Goal: Task Accomplishment & Management: Manage account settings

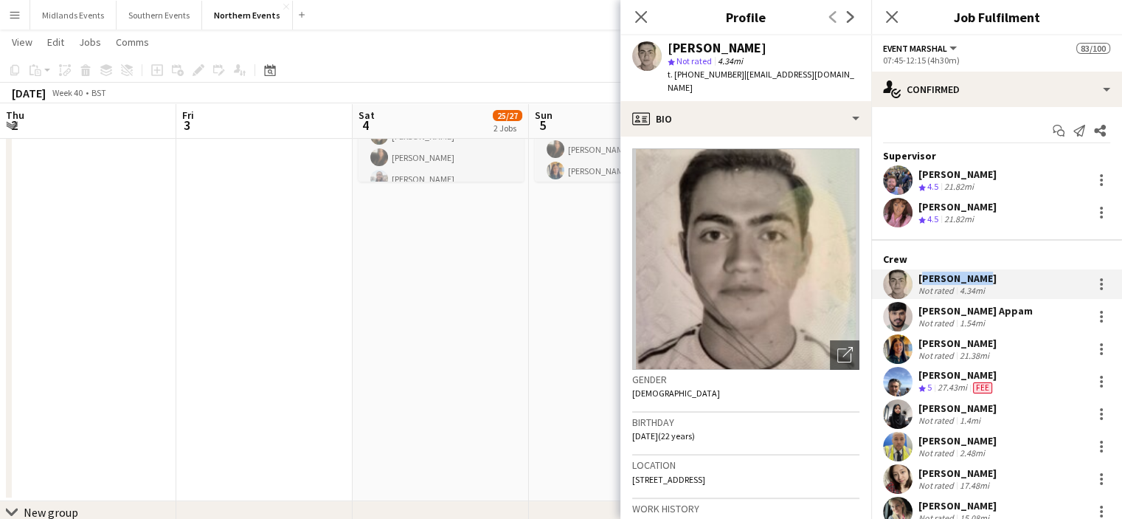
scroll to position [0, 577]
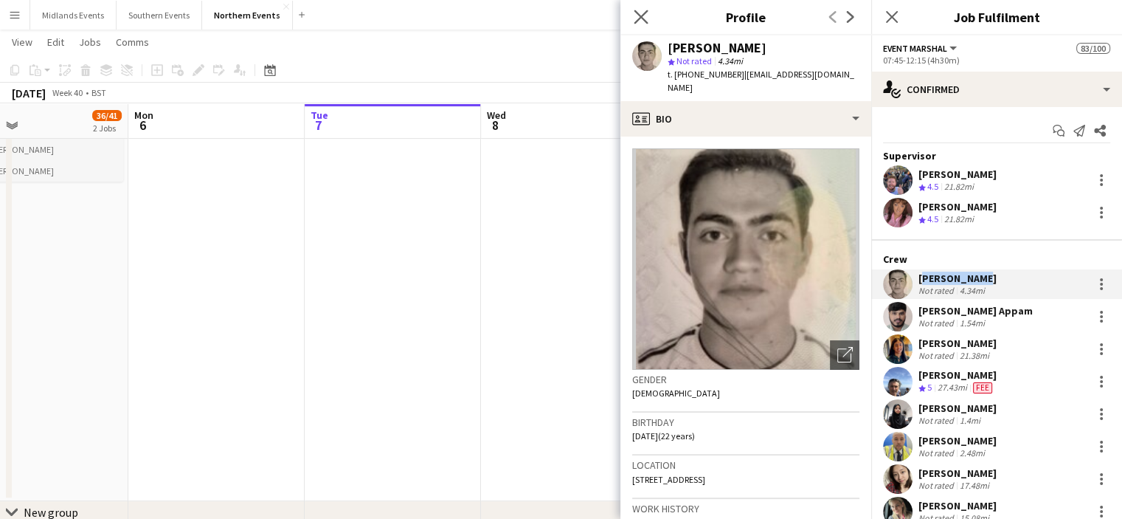
click at [647, 18] on app-icon "Close pop-in" at bounding box center [641, 17] width 21 height 21
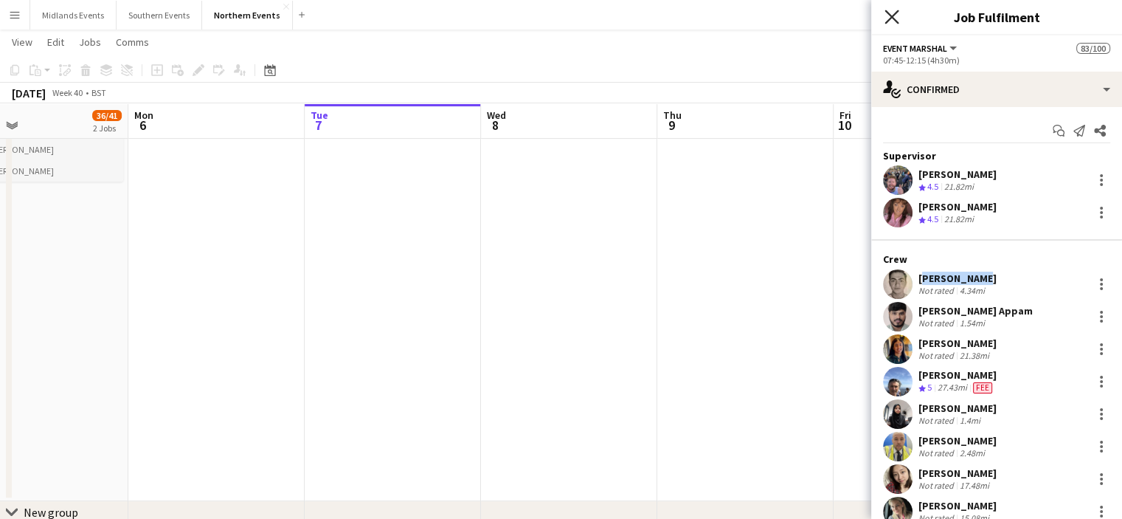
click at [889, 18] on icon "Close pop-in" at bounding box center [892, 17] width 14 height 14
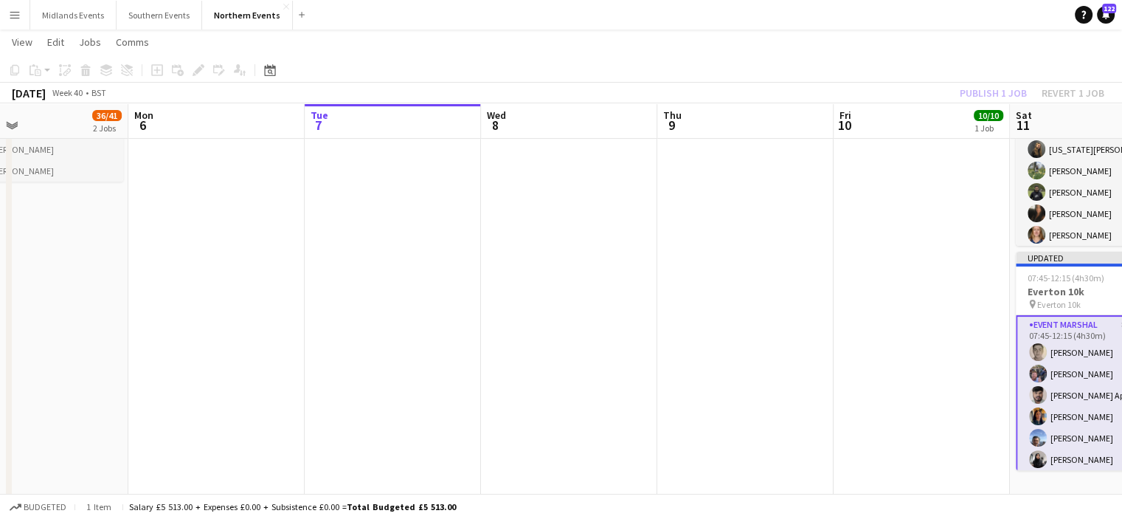
click at [980, 95] on div "Publish 1 job Revert 1 job" at bounding box center [1032, 92] width 180 height 19
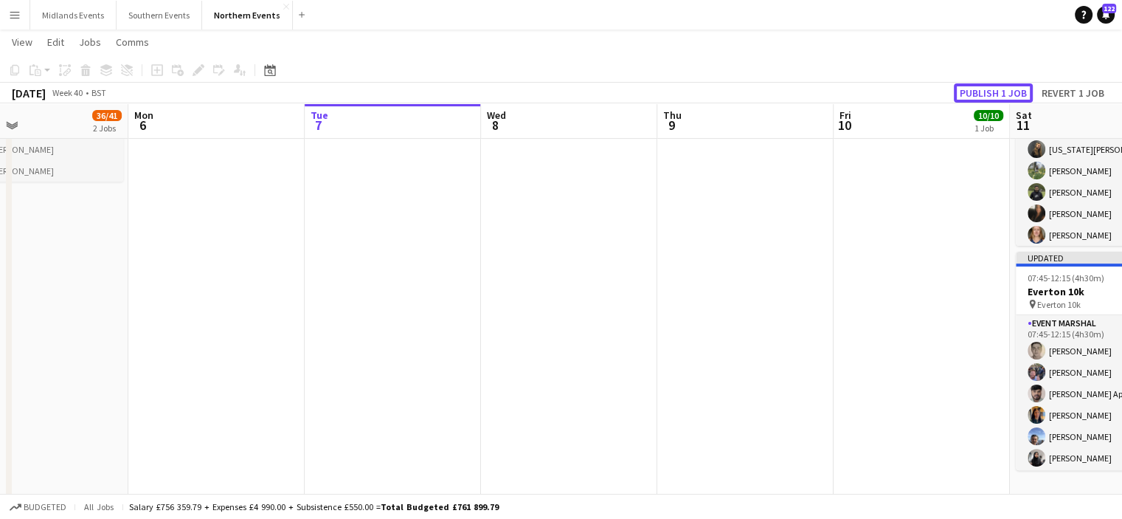
click at [980, 95] on button "Publish 1 job" at bounding box center [993, 92] width 79 height 19
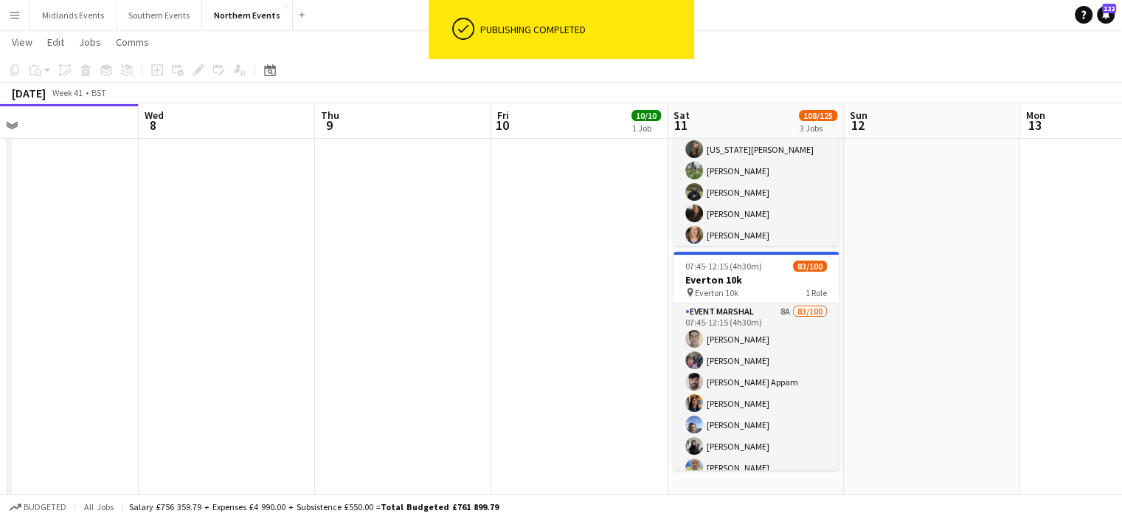
drag, startPoint x: 1021, startPoint y: 318, endPoint x: 627, endPoint y: 322, distance: 394.8
click at [627, 322] on app-calendar-viewport "Sat 4 25/27 2 Jobs Sun 5 36/41 2 Jobs Mon 6 Tue 7 Wed 8 Thu 9 Fri 10 10/10 1 Jo…" at bounding box center [561, 182] width 1122 height 908
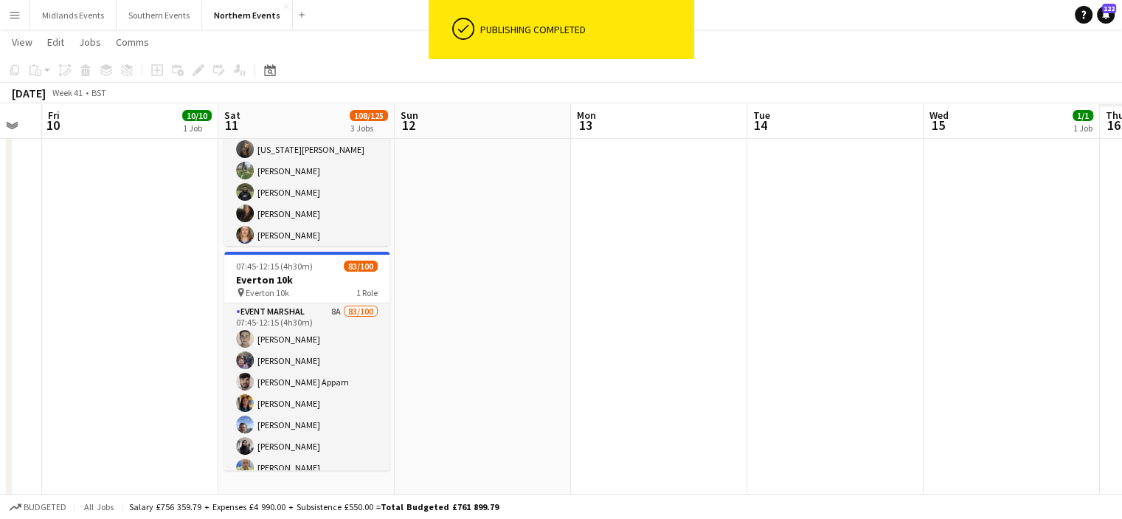
drag, startPoint x: 629, startPoint y: 297, endPoint x: 472, endPoint y: 302, distance: 156.5
click at [472, 302] on app-calendar-viewport "Mon 6 Tue 7 Wed 8 Thu 9 Fri 10 10/10 1 Job Sat 11 108/125 3 Jobs Sun 12 Mon 13 …" at bounding box center [561, 182] width 1122 height 908
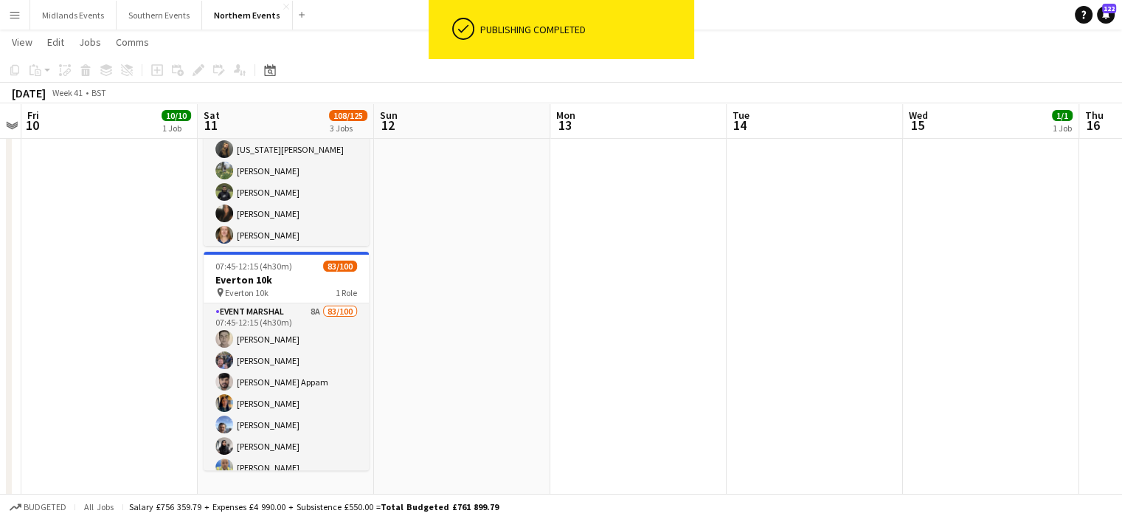
drag, startPoint x: 772, startPoint y: 306, endPoint x: 556, endPoint y: 295, distance: 216.5
click at [496, 293] on app-calendar-viewport "Mon 6 Tue 7 Wed 8 Thu 9 Fri 10 10/10 1 Job Sat 11 108/125 3 Jobs Sun 12 Mon 13 …" at bounding box center [561, 182] width 1122 height 908
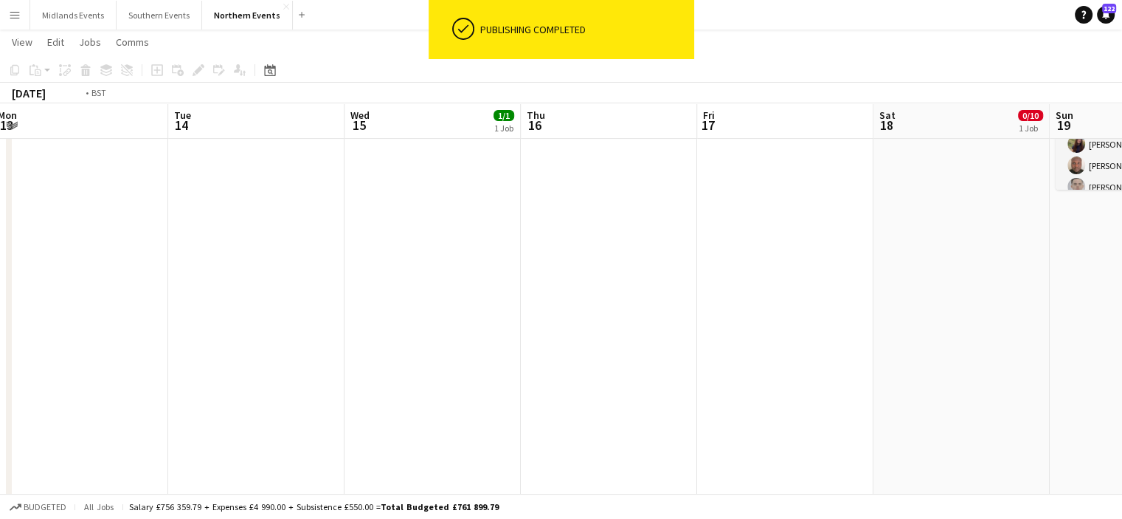
drag, startPoint x: 800, startPoint y: 298, endPoint x: 644, endPoint y: 318, distance: 157.0
click at [540, 308] on app-calendar-viewport "Fri 10 10/10 1 Job Sat 11 108/125 3 Jobs Sun 12 Mon 13 Tue 14 Wed 15 1/1 1 Job …" at bounding box center [561, 182] width 1122 height 908
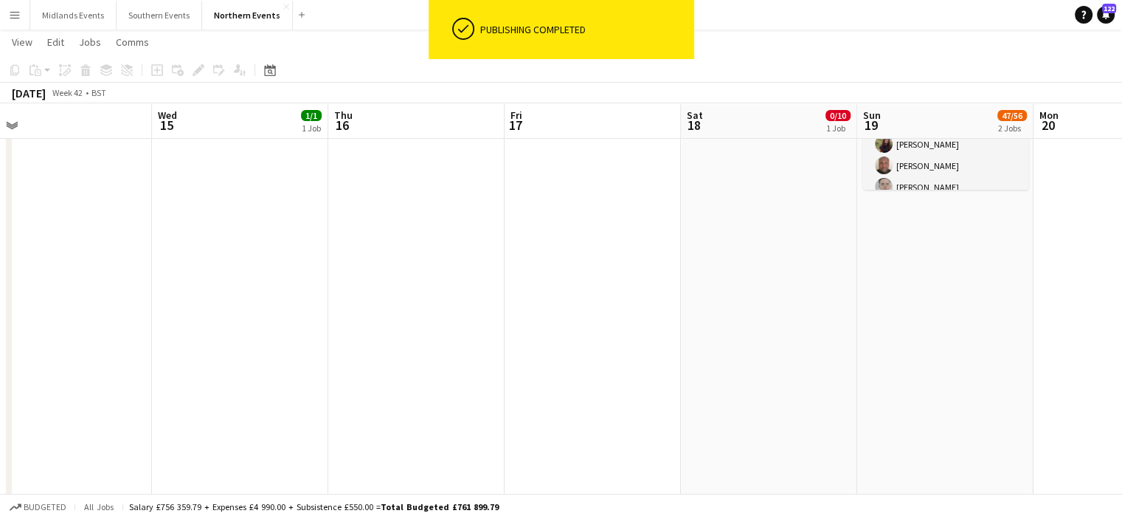
drag, startPoint x: 557, startPoint y: 324, endPoint x: 509, endPoint y: 321, distance: 48.1
click at [509, 321] on app-calendar-viewport "Sat 11 108/125 3 Jobs Sun 12 Mon 13 Tue 14 Wed 15 1/1 1 Job Thu 16 Fri 17 Sat 1…" at bounding box center [561, 182] width 1122 height 908
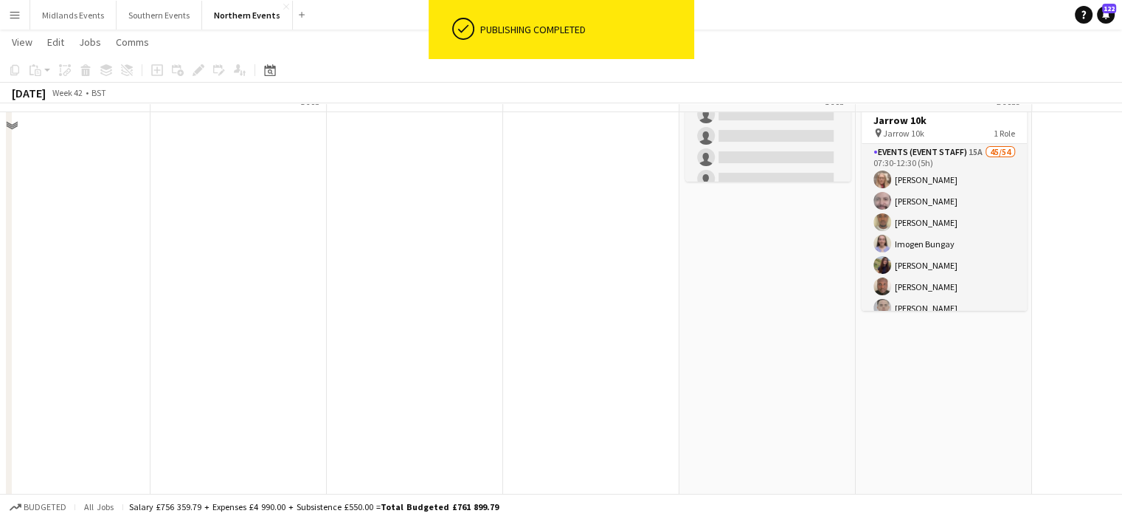
scroll to position [85, 0]
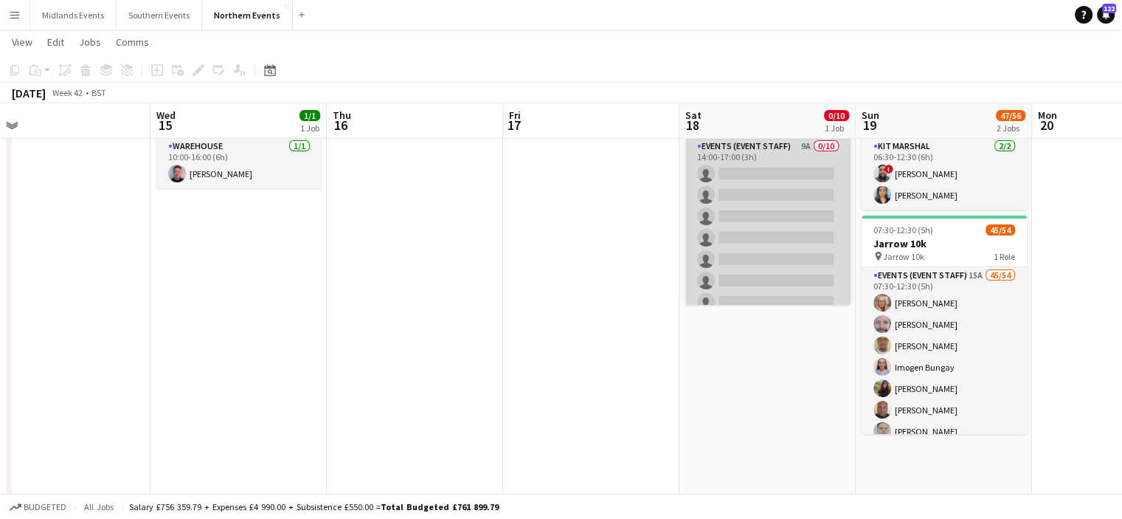
click at [782, 210] on app-card-role "Events (Event Staff) 9A 0/10 14:00-17:00 (3h) single-neutral-actions single-neu…" at bounding box center [768, 259] width 165 height 243
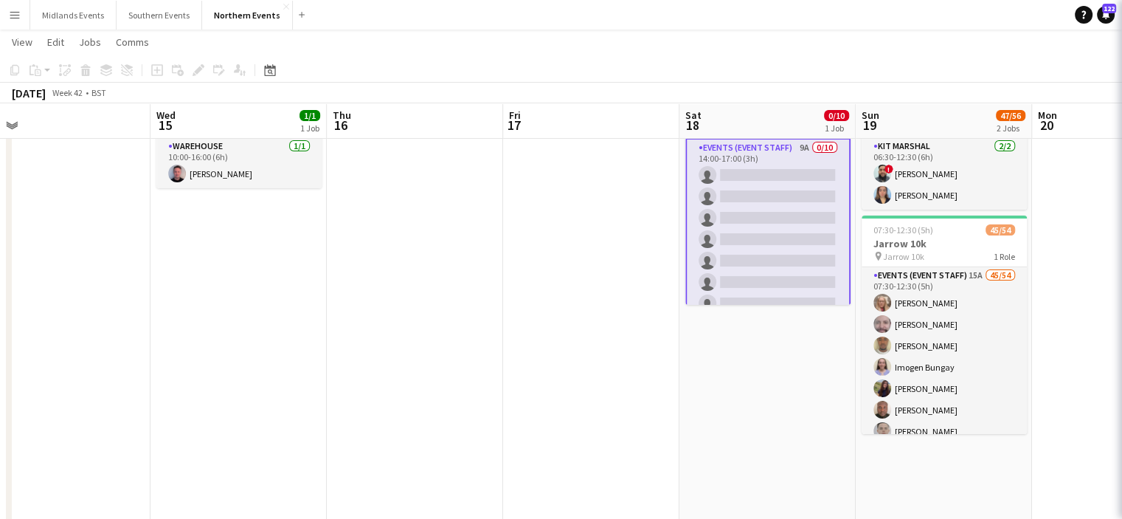
click at [782, 210] on app-card-role "Events (Event Staff) 9A 0/10 14:00-17:00 (3h) single-neutral-actions single-neu…" at bounding box center [768, 261] width 165 height 246
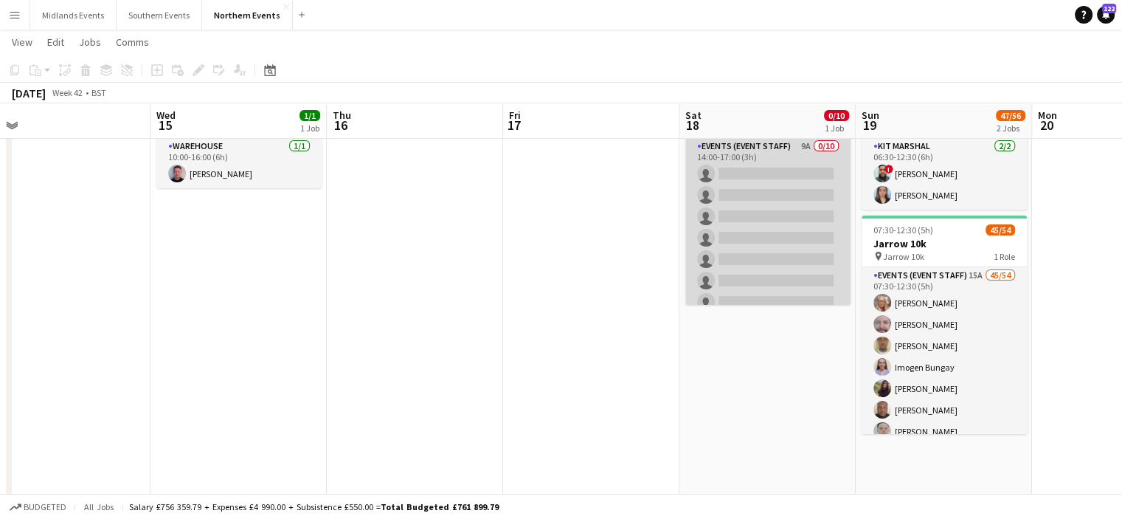
click at [734, 215] on app-card-role "Events (Event Staff) 9A 0/10 14:00-17:00 (3h) single-neutral-actions single-neu…" at bounding box center [768, 259] width 165 height 243
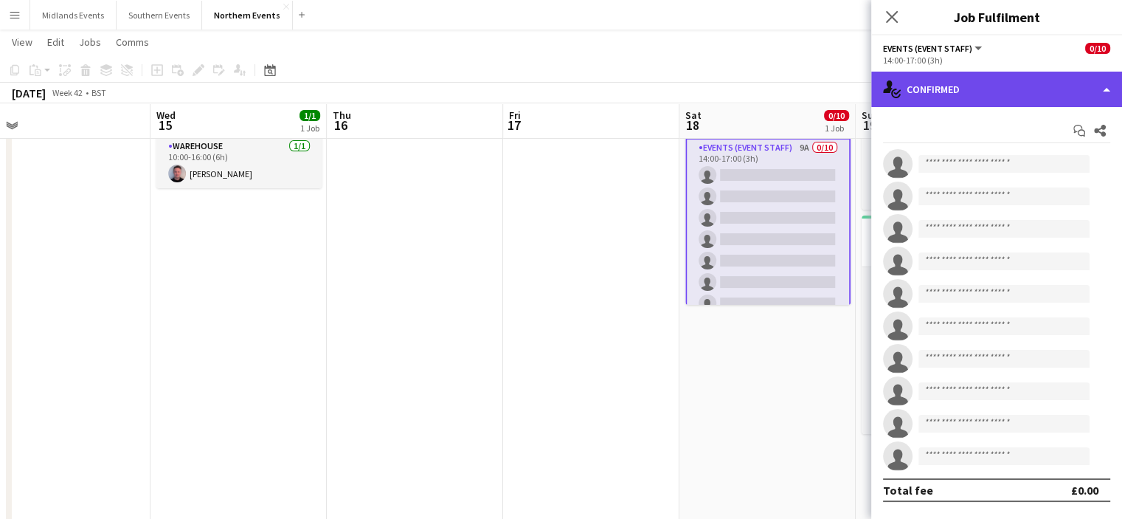
click at [963, 106] on div "single-neutral-actions-check-2 Confirmed" at bounding box center [997, 89] width 251 height 35
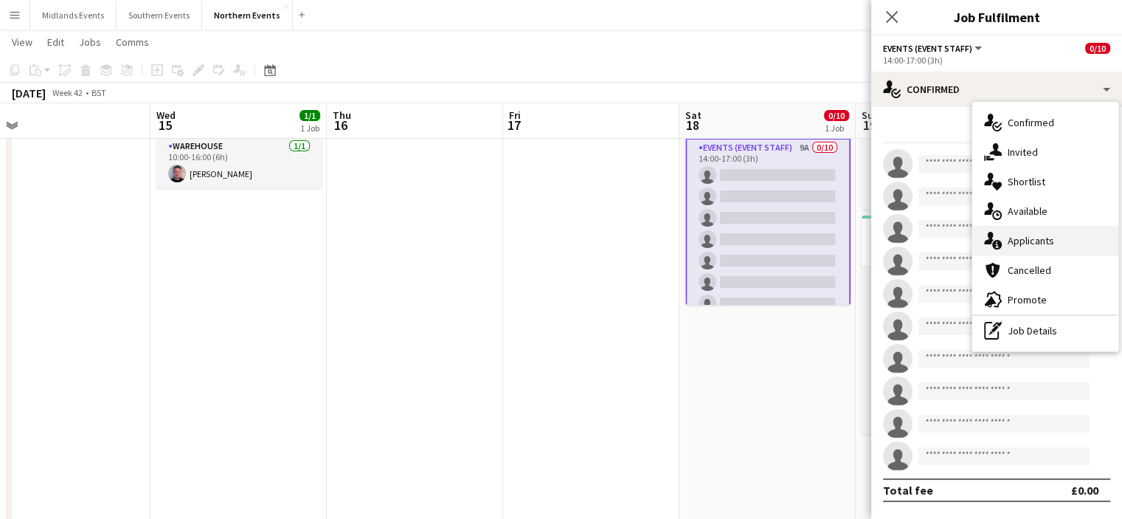
click at [1024, 243] on span "Applicants" at bounding box center [1031, 240] width 46 height 13
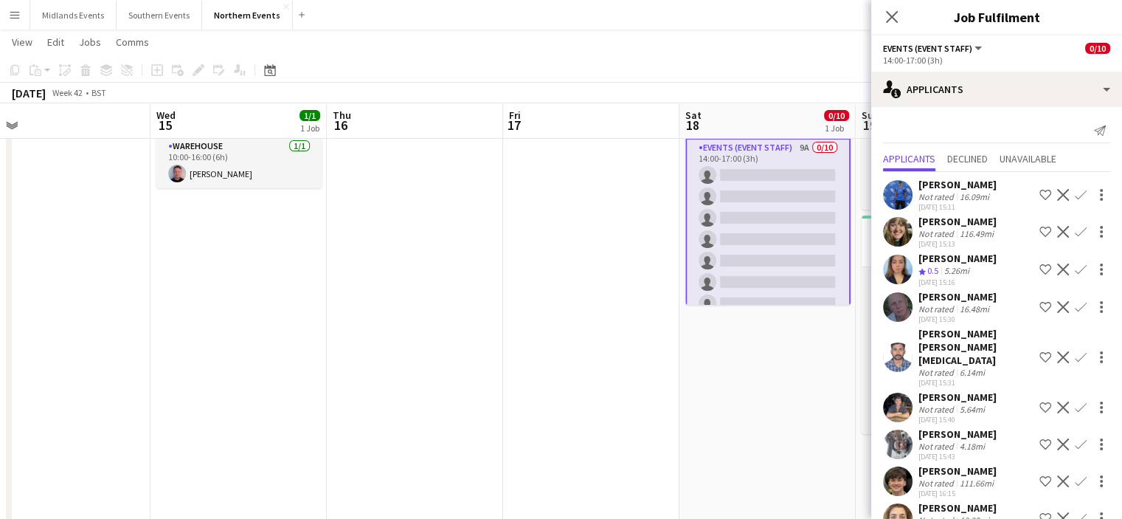
click at [1075, 197] on app-icon "Confirm" at bounding box center [1081, 195] width 12 height 12
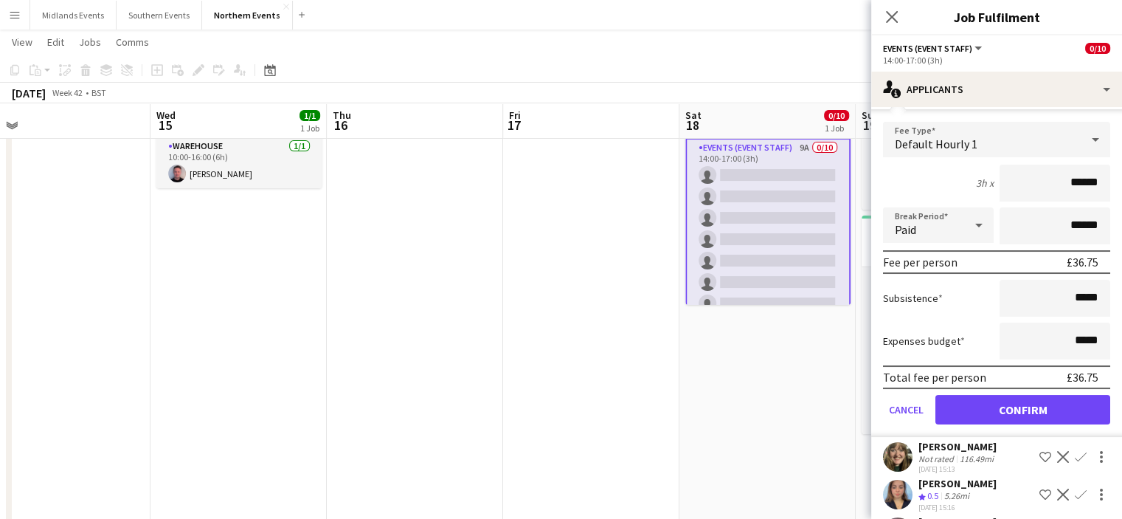
scroll to position [117, 0]
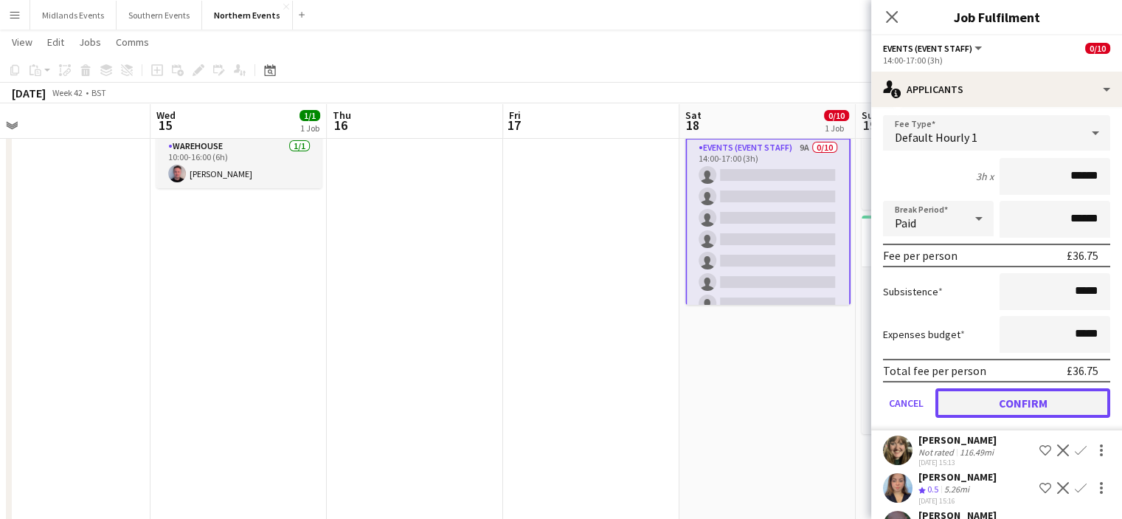
click at [1054, 397] on button "Confirm" at bounding box center [1023, 403] width 175 height 30
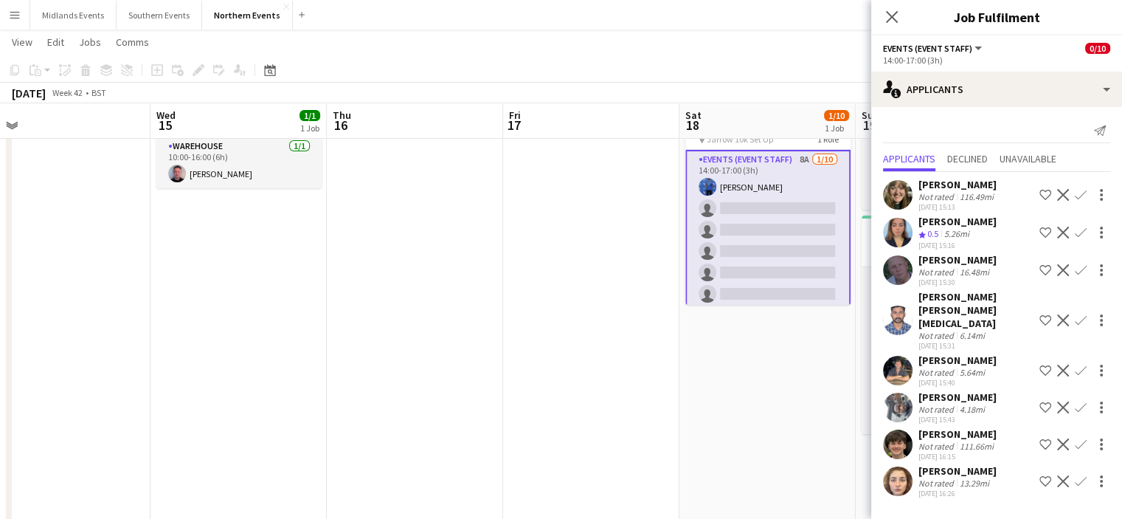
scroll to position [0, 0]
click at [1077, 194] on app-icon "Confirm" at bounding box center [1081, 195] width 12 height 12
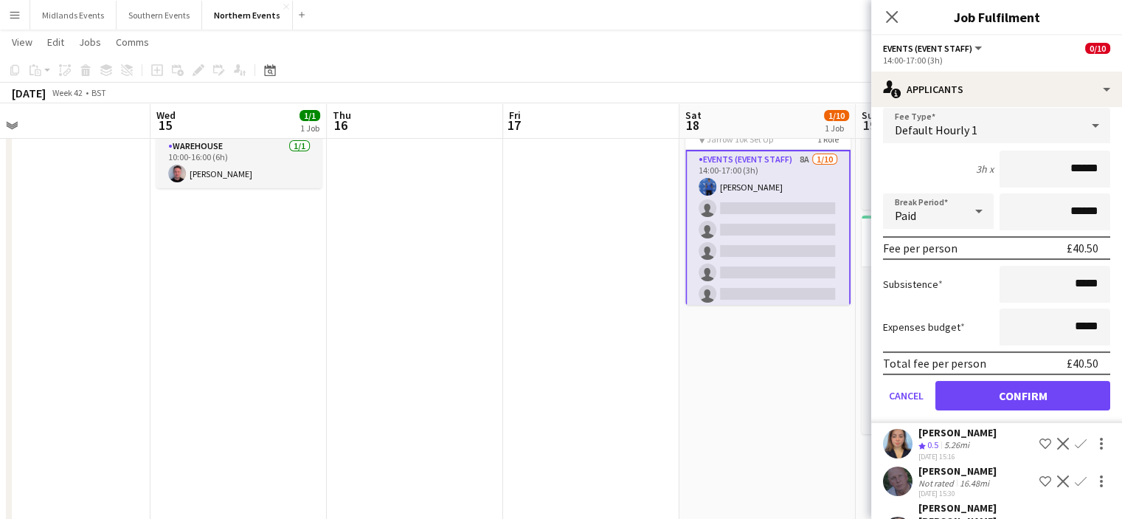
scroll to position [129, 0]
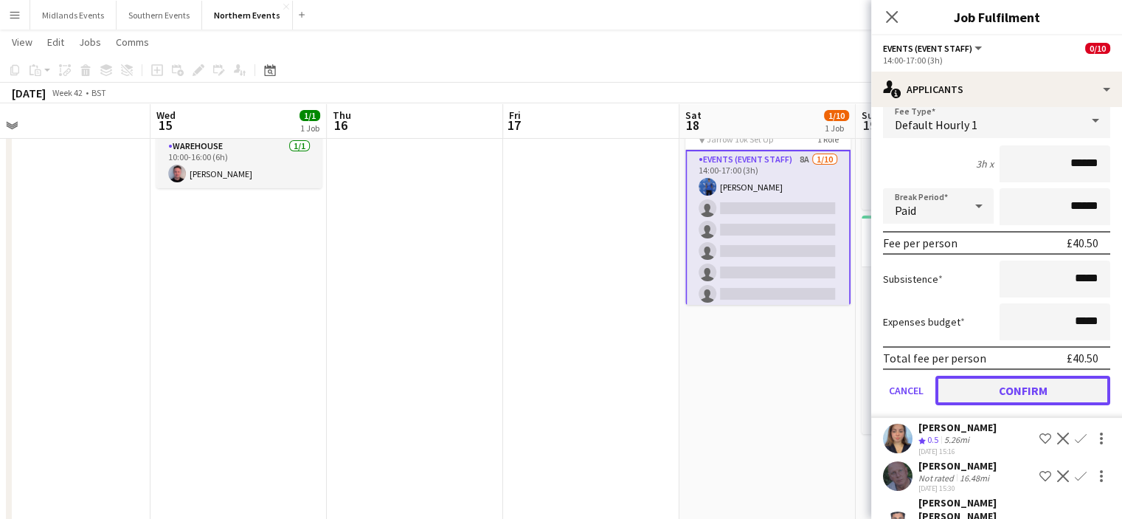
click at [1057, 390] on button "Confirm" at bounding box center [1023, 391] width 175 height 30
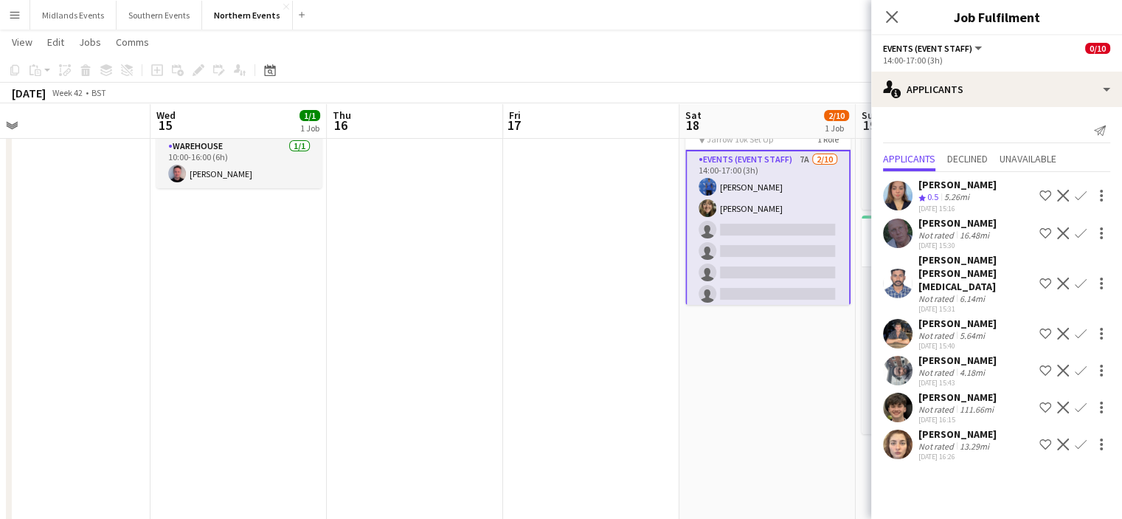
scroll to position [0, 0]
click at [1080, 196] on app-icon "Confirm" at bounding box center [1081, 196] width 12 height 12
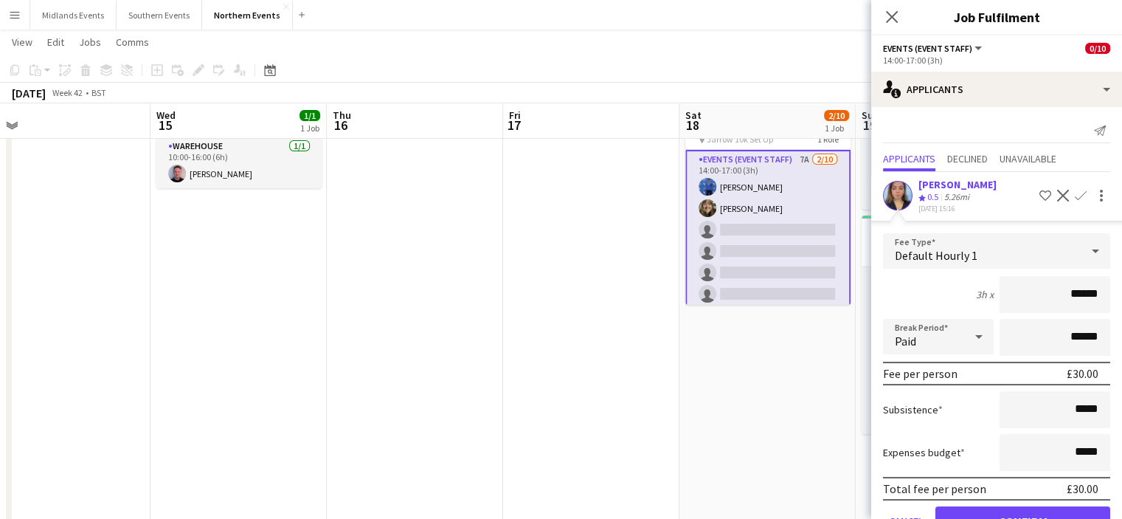
scroll to position [198, 0]
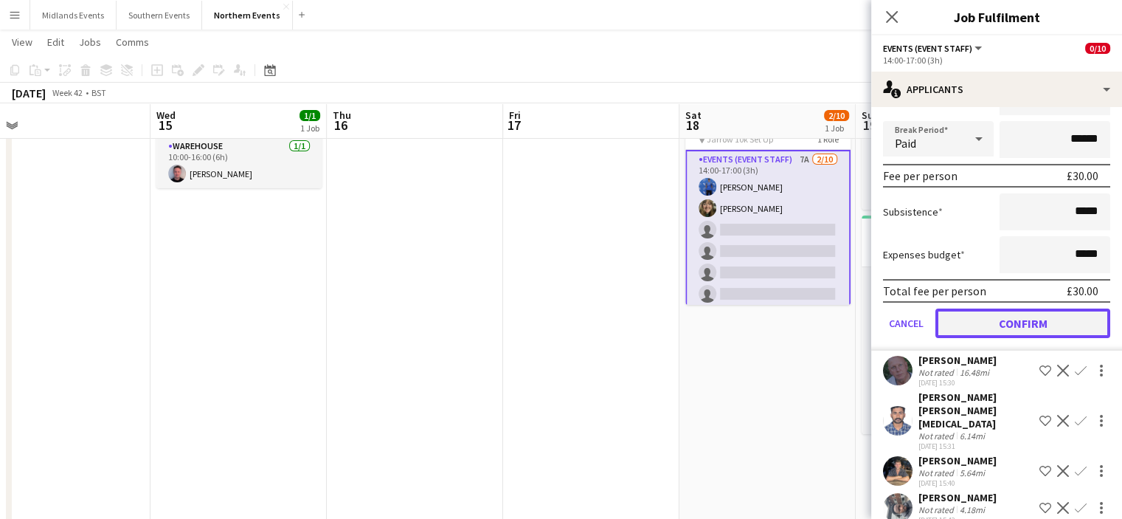
click at [1052, 313] on button "Confirm" at bounding box center [1023, 323] width 175 height 30
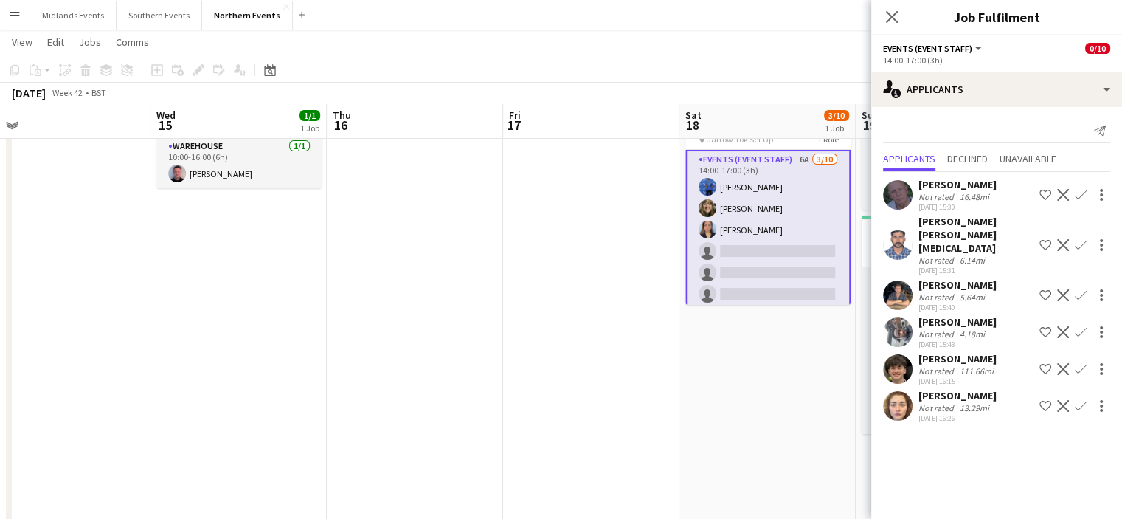
scroll to position [0, 0]
click at [1077, 363] on app-icon "Confirm" at bounding box center [1081, 369] width 12 height 12
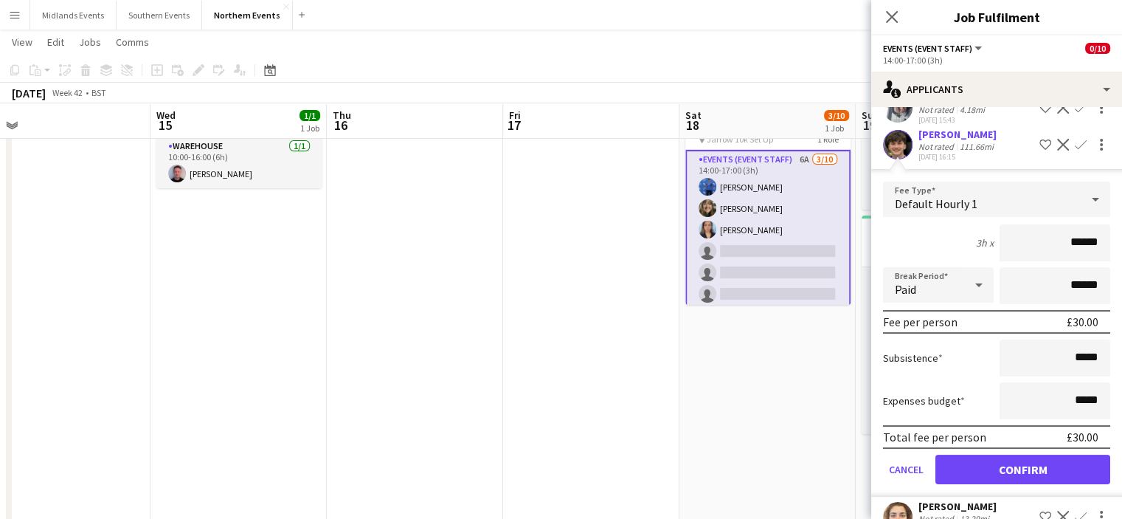
scroll to position [227, 0]
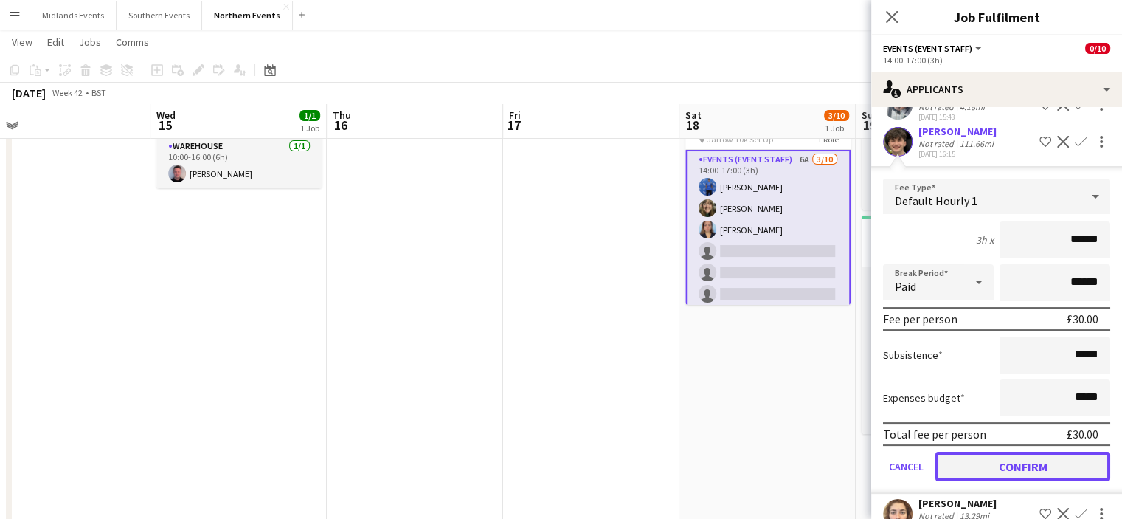
click at [1032, 452] on button "Confirm" at bounding box center [1023, 467] width 175 height 30
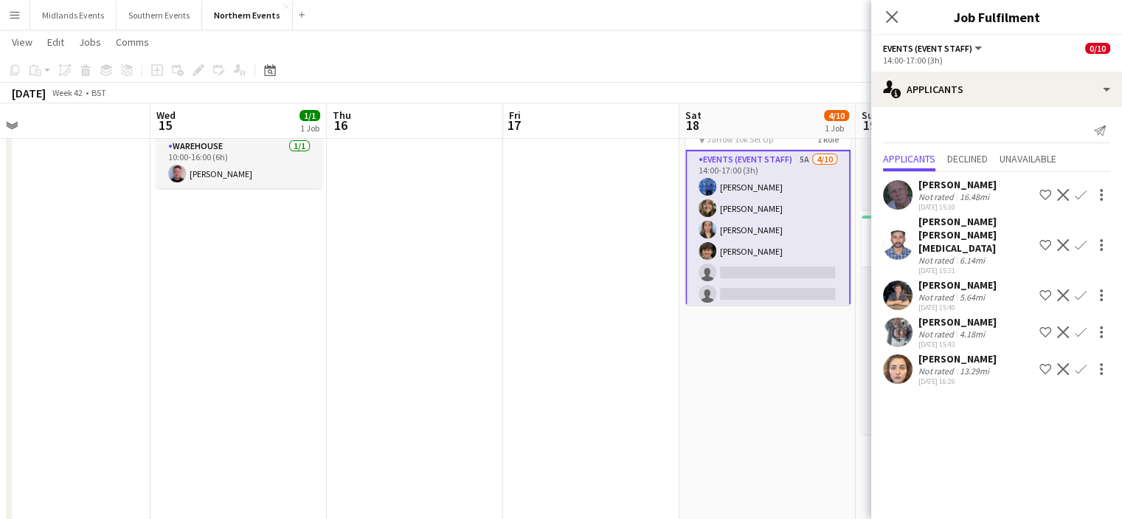
scroll to position [0, 0]
click at [1090, 360] on div at bounding box center [1100, 369] width 21 height 18
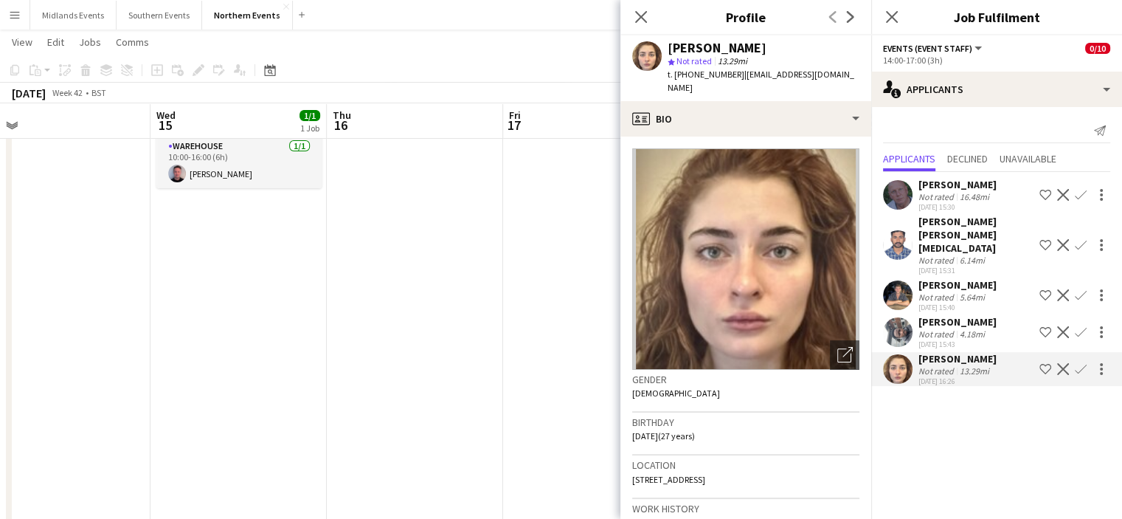
click at [1083, 363] on app-icon "Confirm" at bounding box center [1081, 369] width 12 height 12
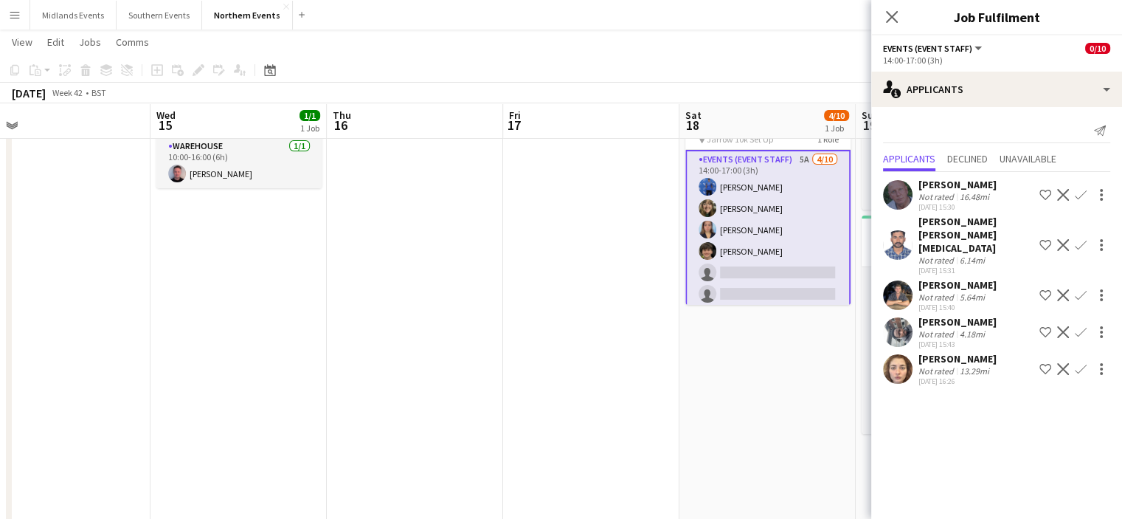
click at [1075, 360] on button "Confirm" at bounding box center [1081, 369] width 18 height 18
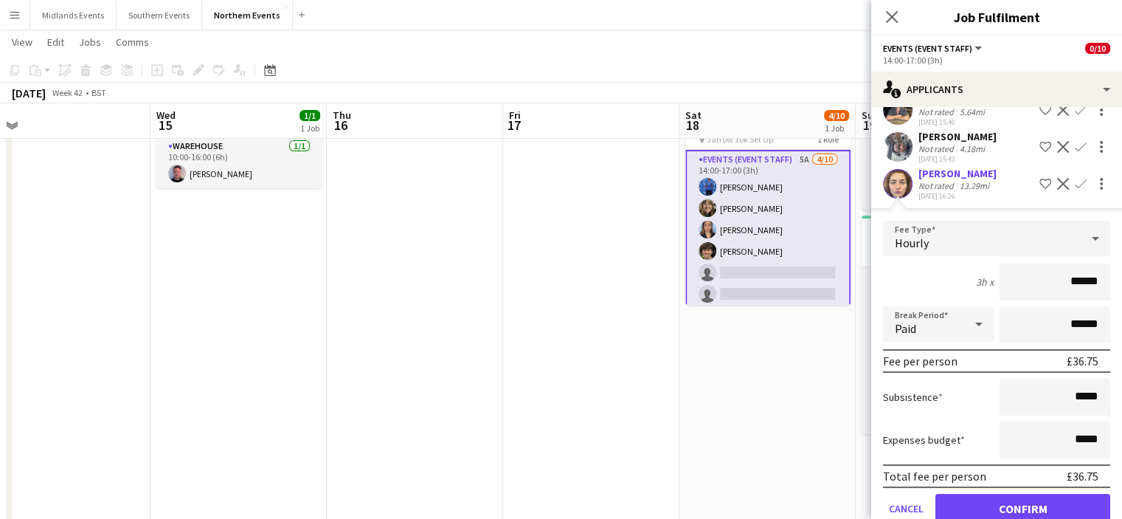
scroll to position [201, 0]
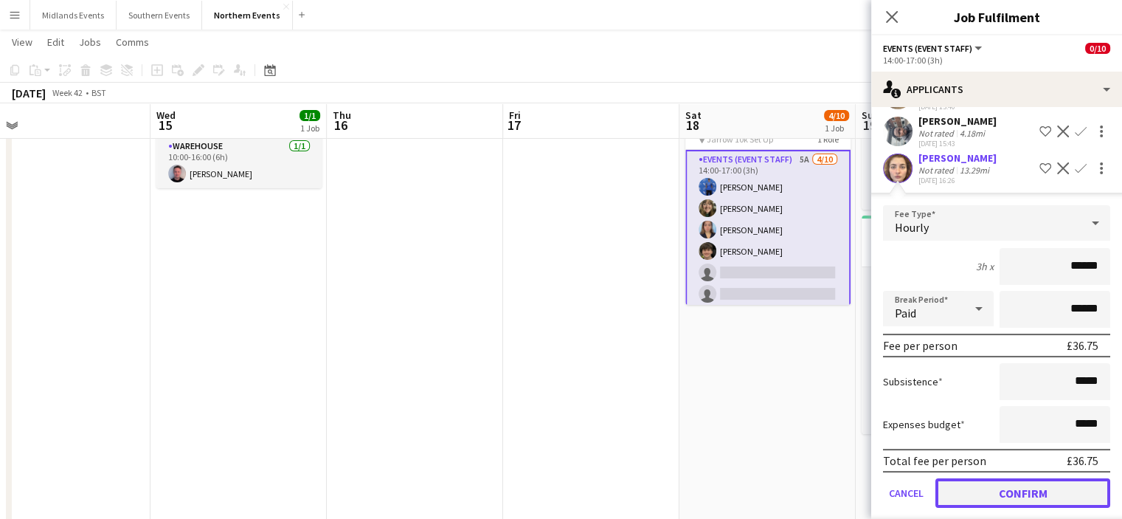
click at [1069, 478] on button "Confirm" at bounding box center [1023, 493] width 175 height 30
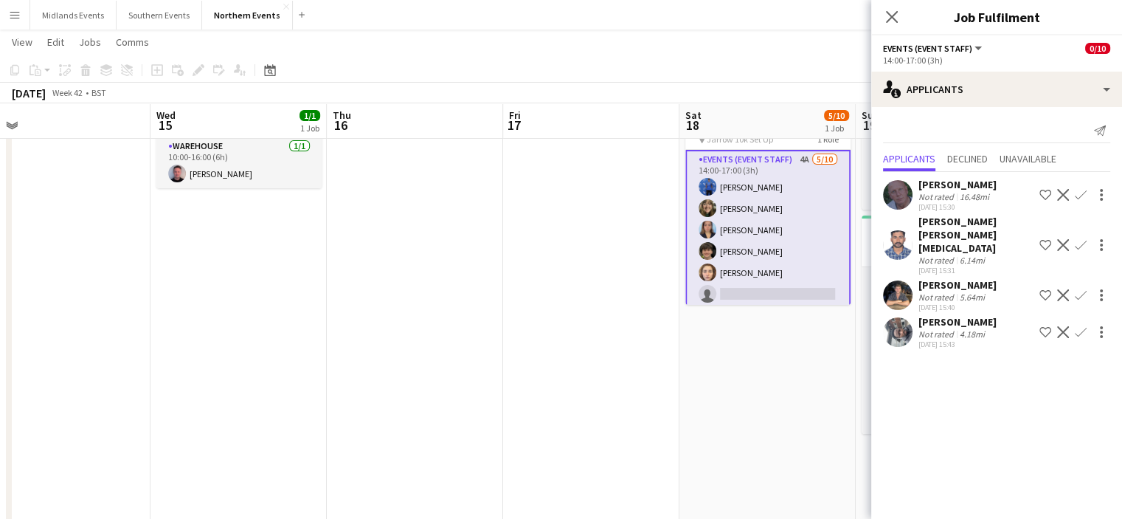
scroll to position [0, 0]
click at [759, 286] on app-card-role "Events (Event Staff) 4A [DATE] 14:00-17:00 (3h) [PERSON_NAME] [PERSON_NAME] [PE…" at bounding box center [768, 273] width 165 height 246
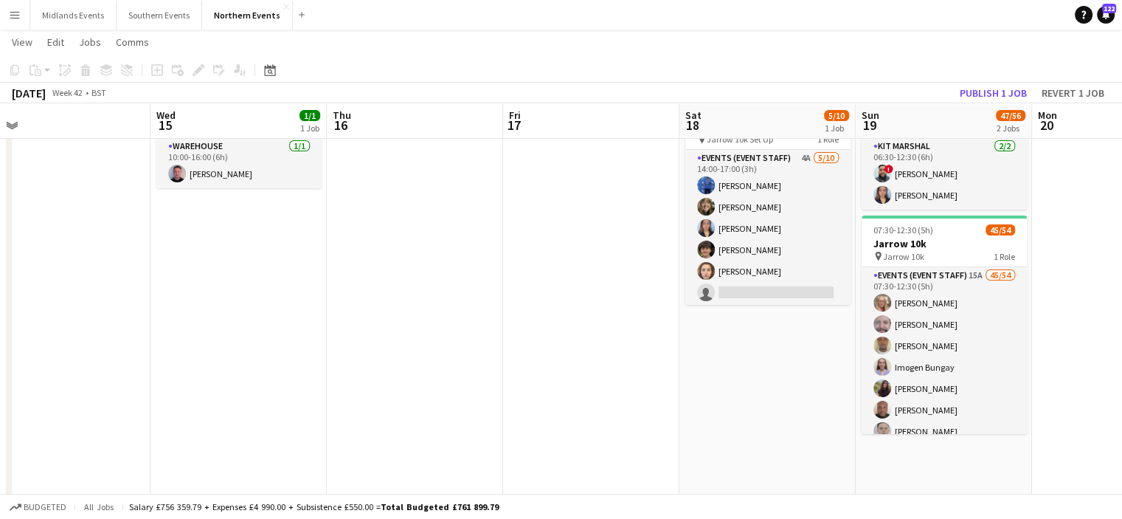
click at [762, 305] on app-date-cell "Updated 14:00-17:00 (3h) 5/10 Jarrow 10k - Set Up pin Jarrow 10k Set Up 1 Role …" at bounding box center [768, 412] width 176 height 665
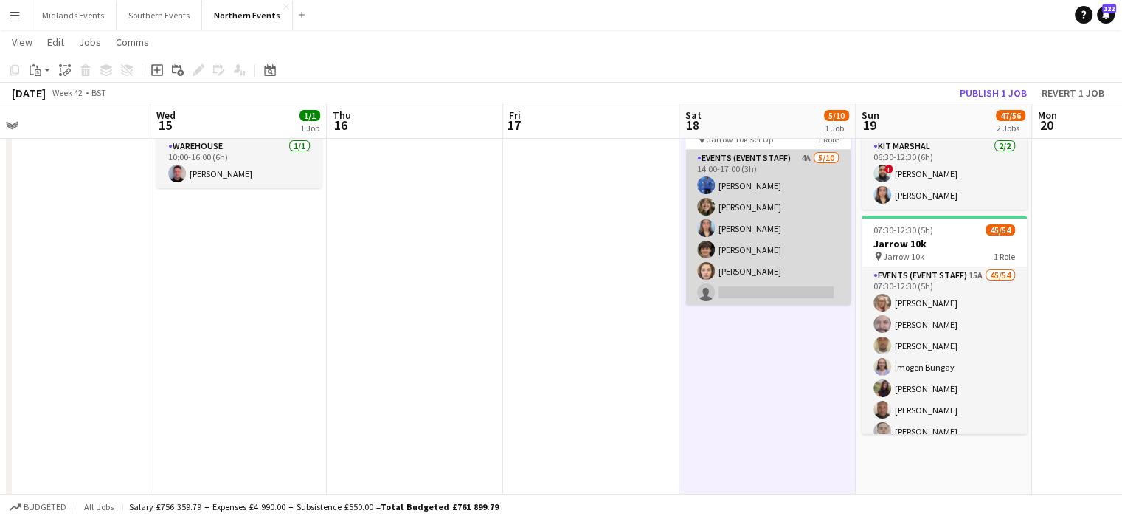
click at [757, 292] on app-card-role "Events (Event Staff) 4A [DATE] 14:00-17:00 (3h) [PERSON_NAME] [PERSON_NAME] [PE…" at bounding box center [768, 271] width 165 height 243
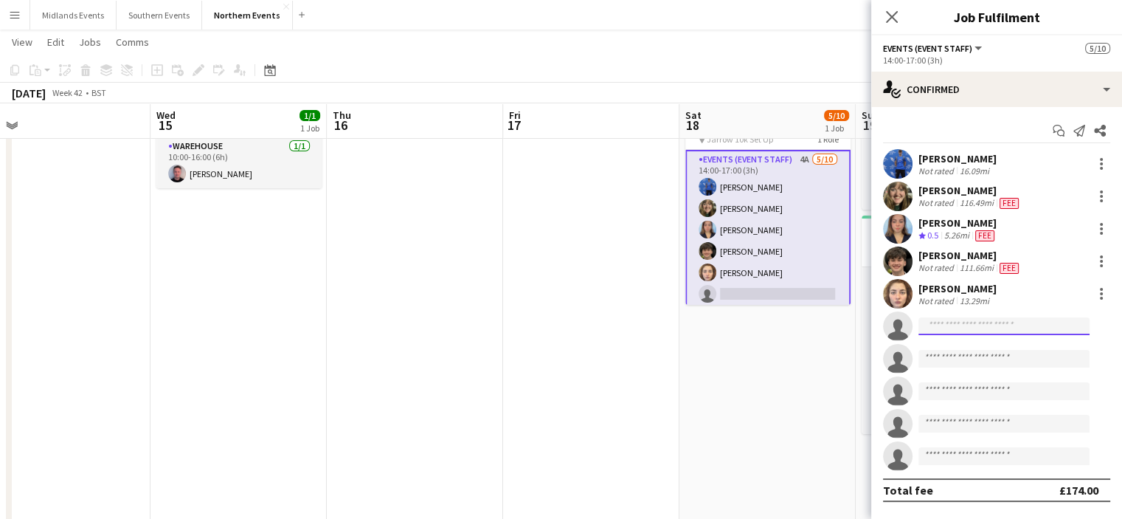
click at [939, 327] on input at bounding box center [1004, 326] width 171 height 18
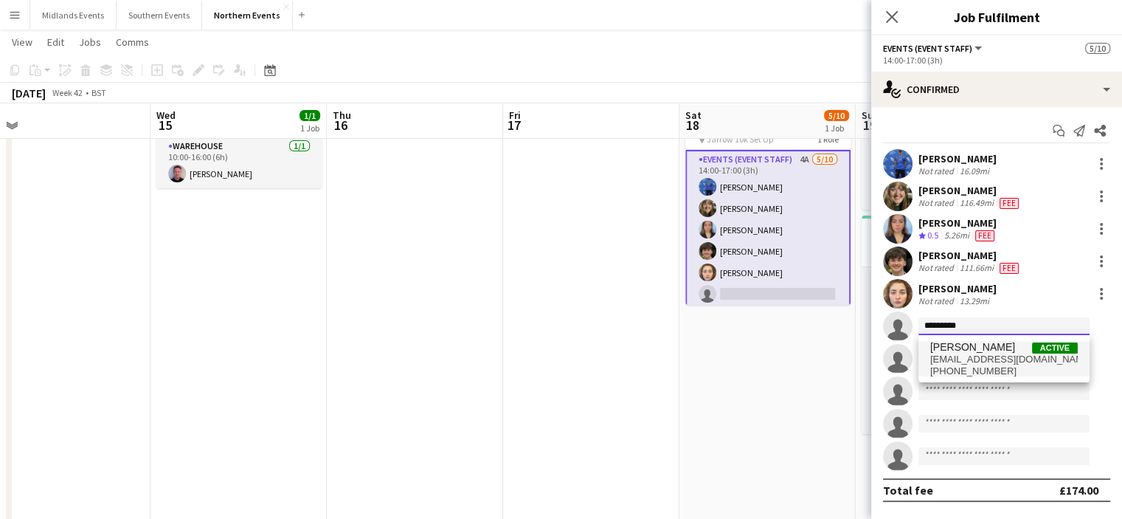
type input "*********"
click at [956, 351] on span "[PERSON_NAME]" at bounding box center [973, 347] width 85 height 13
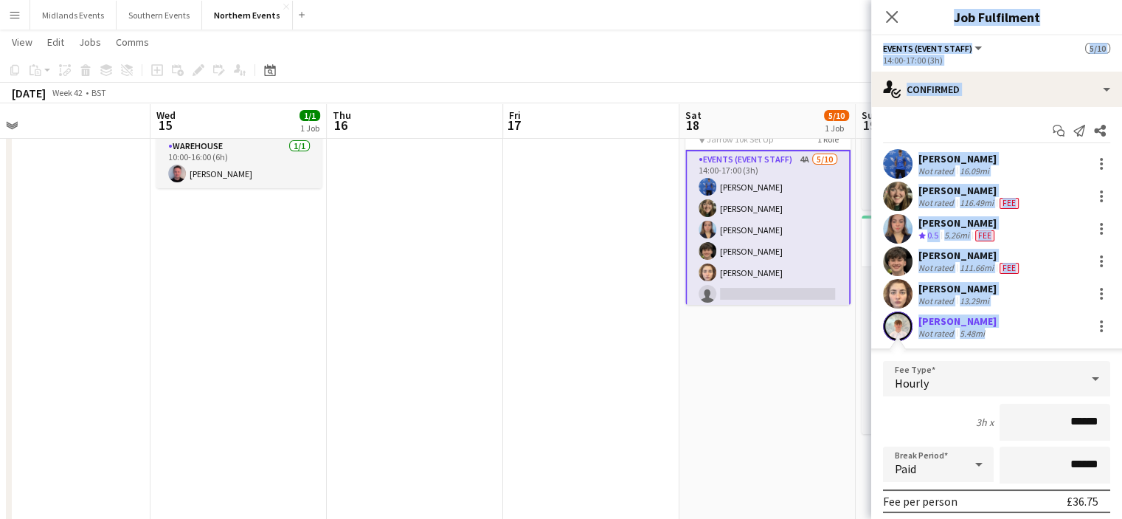
drag, startPoint x: 1110, startPoint y: 313, endPoint x: 1125, endPoint y: 423, distance: 110.9
click at [1122, 423] on html "Menu Boards Boards Boards All jobs Status Workforce Workforce My Workforce Recr…" at bounding box center [561, 410] width 1122 height 991
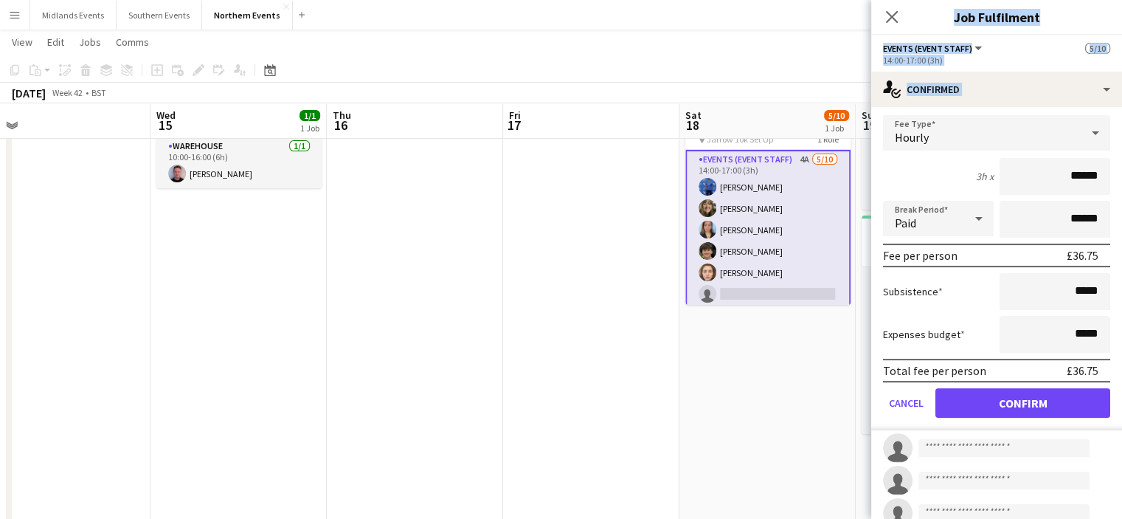
scroll to position [254, 0]
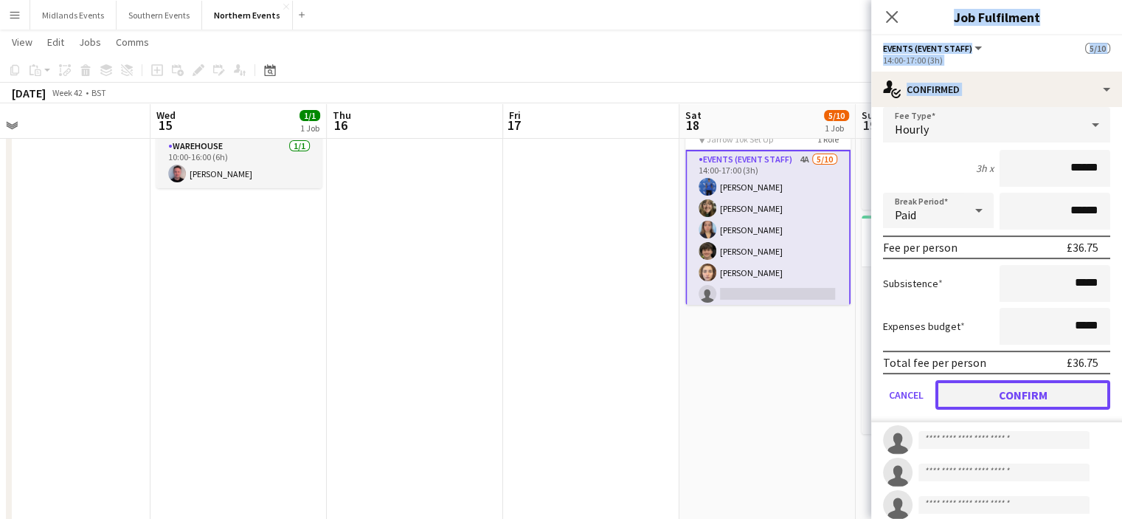
click at [1075, 392] on button "Confirm" at bounding box center [1023, 395] width 175 height 30
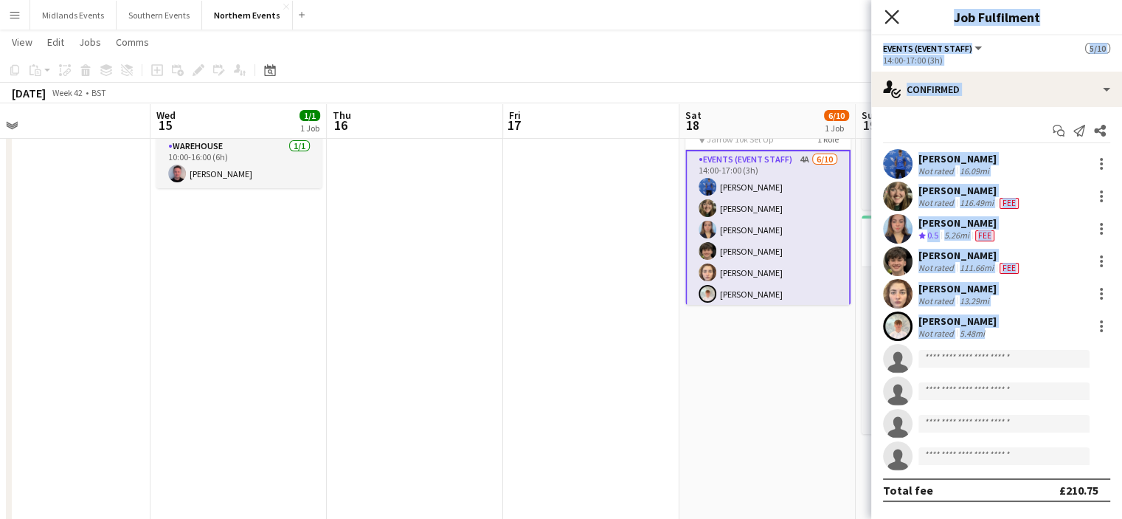
click at [896, 11] on icon "Close pop-in" at bounding box center [892, 17] width 14 height 14
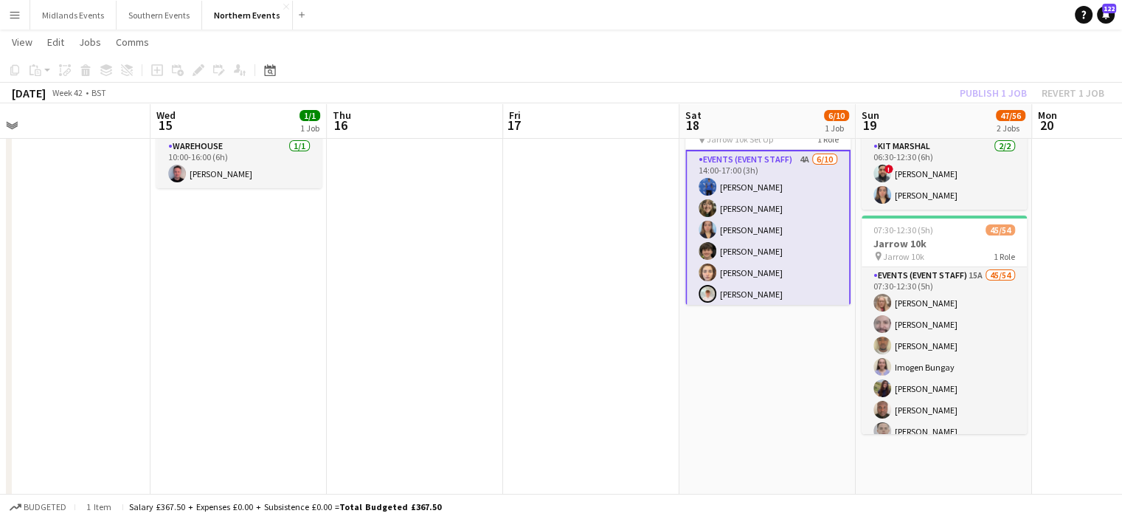
click at [978, 97] on div "Publish 1 job Revert 1 job" at bounding box center [1032, 92] width 180 height 19
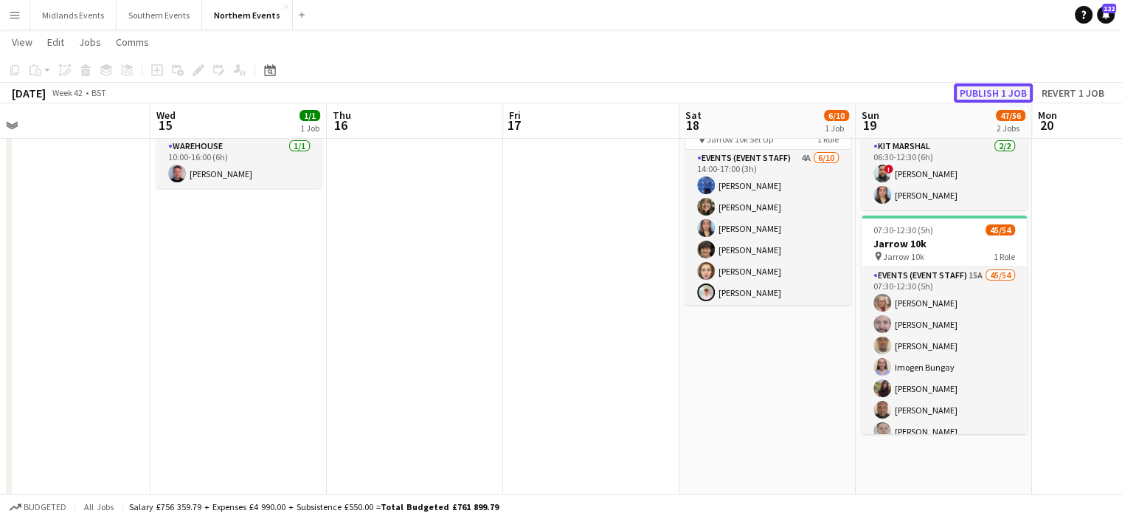
click at [978, 93] on button "Publish 1 job" at bounding box center [993, 92] width 79 height 19
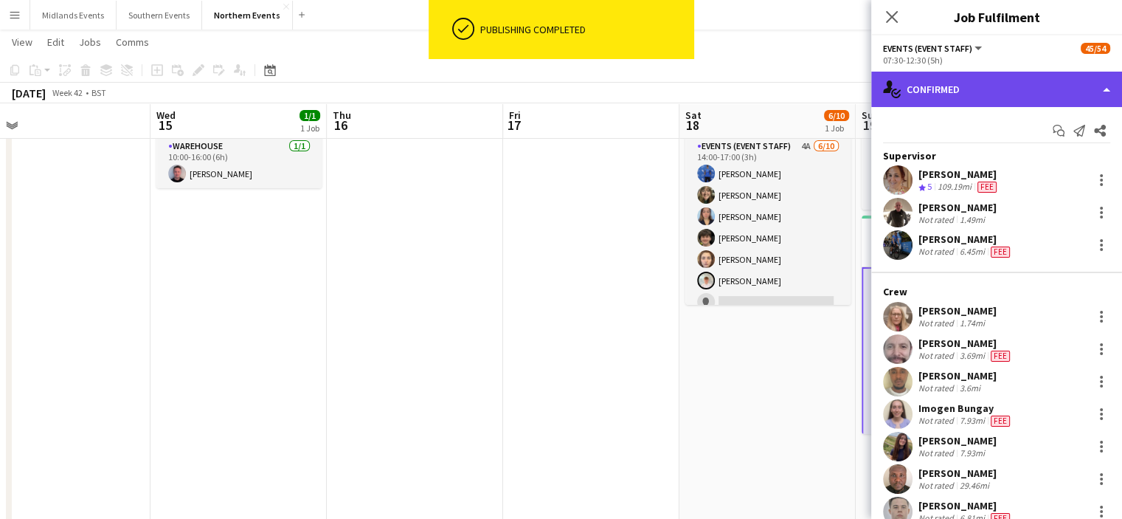
click at [982, 93] on div "single-neutral-actions-check-2 Confirmed" at bounding box center [997, 89] width 251 height 35
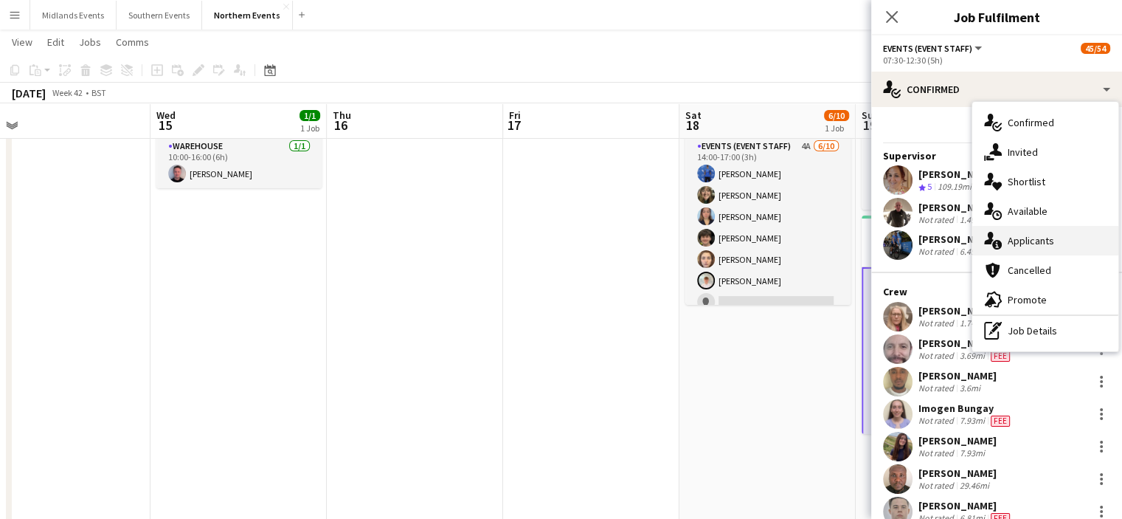
click at [1018, 241] on span "Applicants" at bounding box center [1031, 240] width 46 height 13
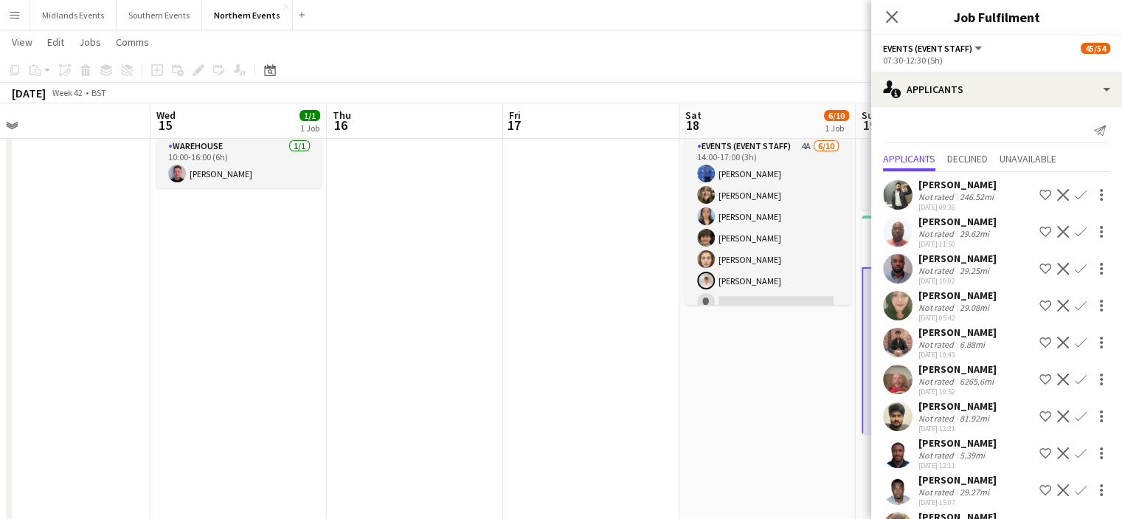
click at [881, 16] on div "Close pop-in" at bounding box center [892, 17] width 41 height 34
click at [894, 18] on icon at bounding box center [892, 17] width 14 height 14
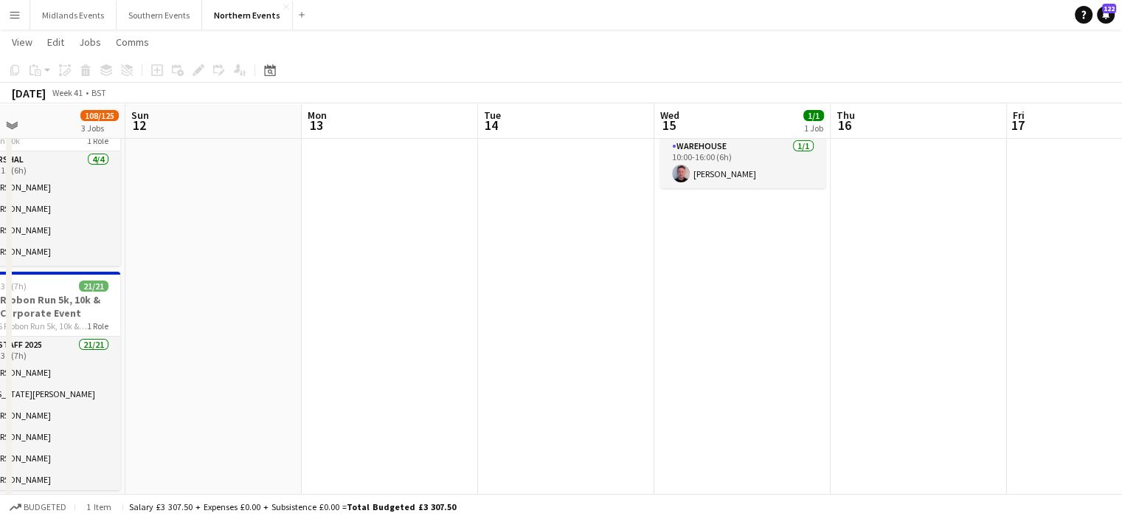
drag, startPoint x: 314, startPoint y: 250, endPoint x: 874, endPoint y: 291, distance: 561.6
click at [874, 291] on app-calendar-viewport "Thu 9 Fri 10 10/10 1 Job Sat 11 108/125 3 Jobs Sun 12 Mon 13 Tue 14 Wed 15 1/1 …" at bounding box center [561, 427] width 1122 height 908
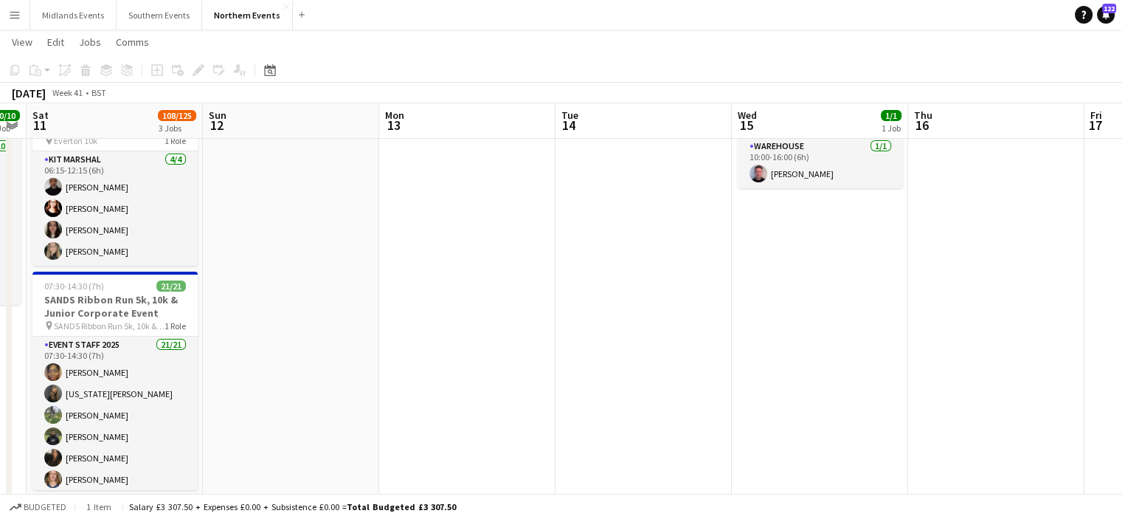
drag, startPoint x: 520, startPoint y: 286, endPoint x: 732, endPoint y: 308, distance: 213.7
click at [732, 308] on app-calendar-viewport "Thu 9 Fri 10 10/10 1 Job Sat 11 108/125 3 Jobs Sun 12 Mon 13 Tue 14 Wed 15 1/1 …" at bounding box center [561, 427] width 1122 height 908
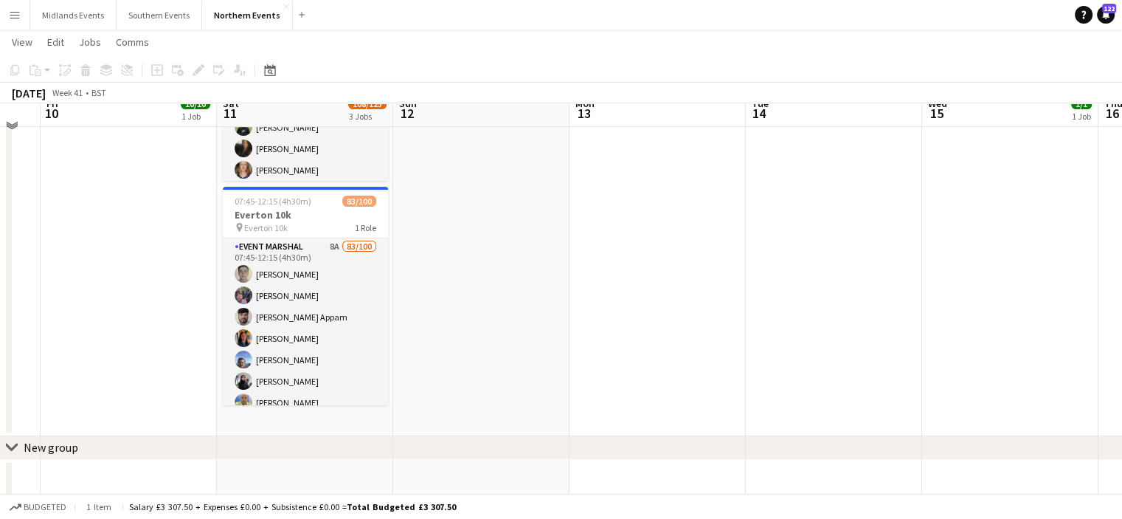
scroll to position [404, 0]
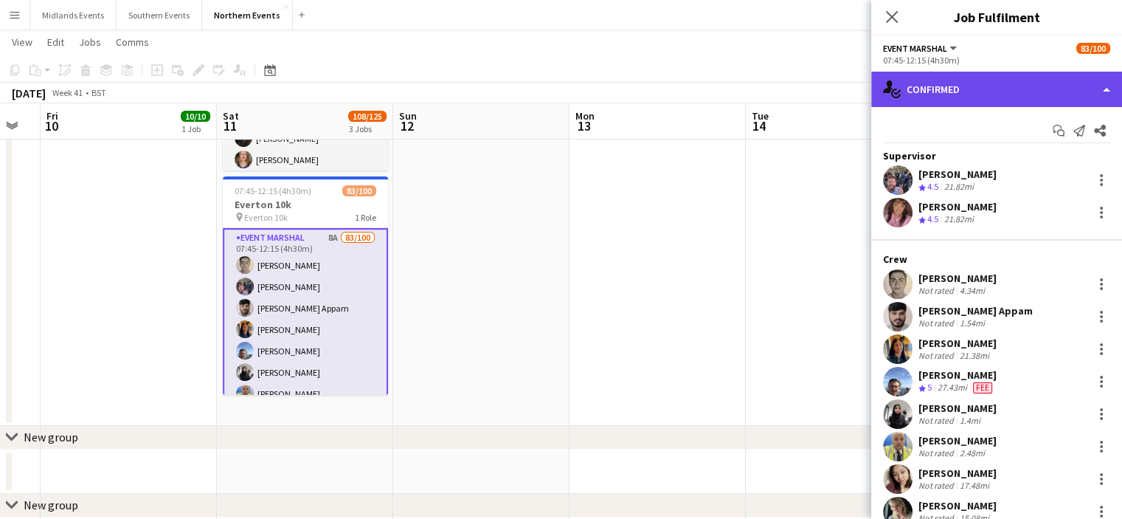
click at [1058, 87] on div "single-neutral-actions-check-2 Confirmed" at bounding box center [997, 89] width 251 height 35
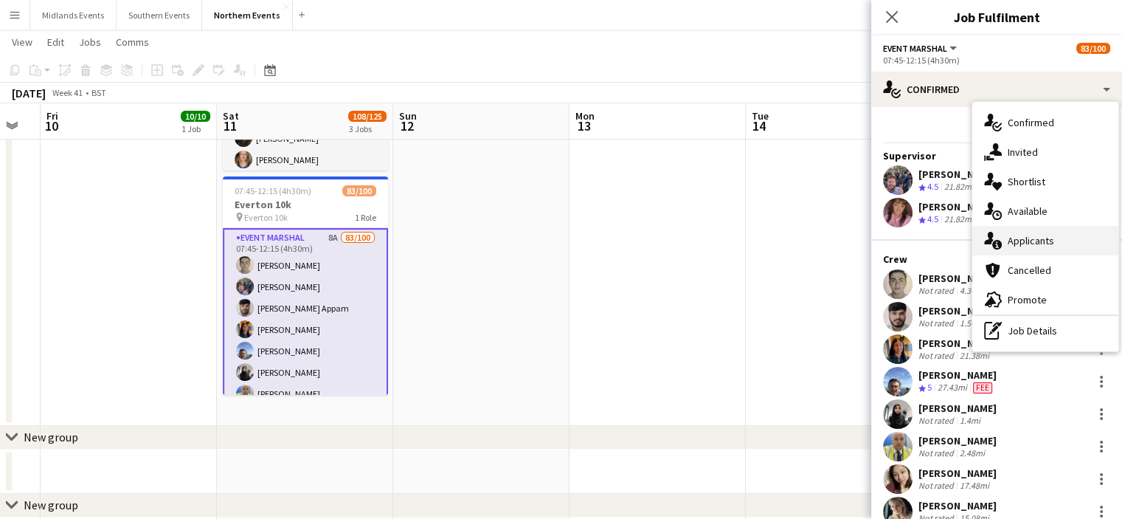
click at [1051, 250] on div "single-neutral-actions-information Applicants" at bounding box center [1046, 241] width 146 height 30
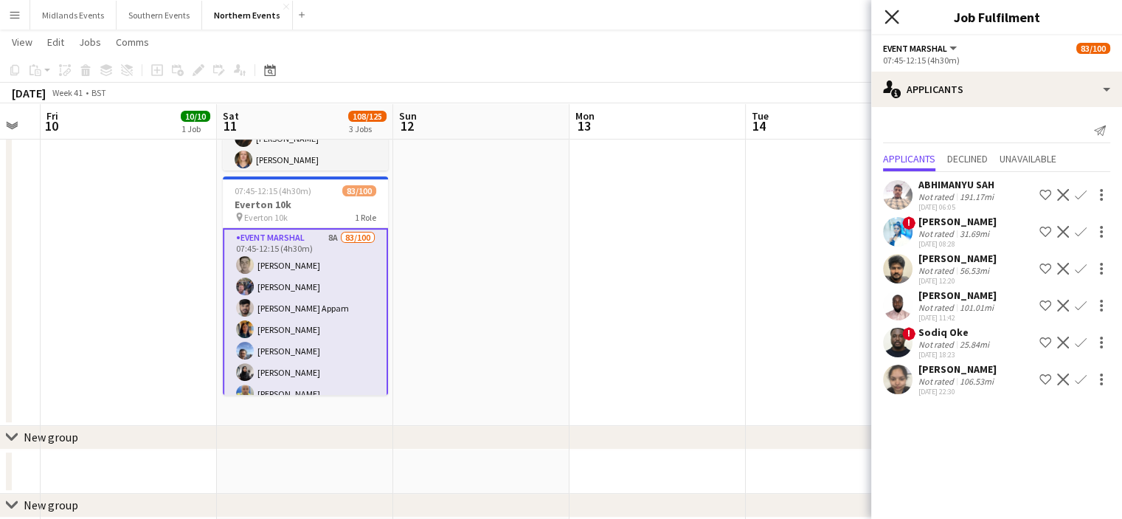
click at [888, 17] on icon "Close pop-in" at bounding box center [892, 17] width 14 height 14
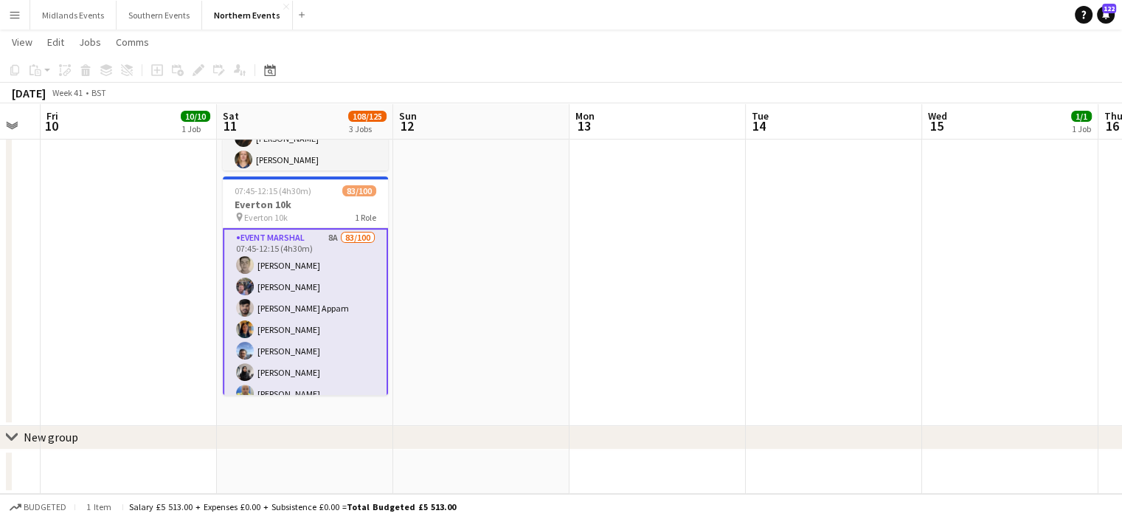
click at [13, 20] on app-icon "Menu" at bounding box center [15, 15] width 12 height 12
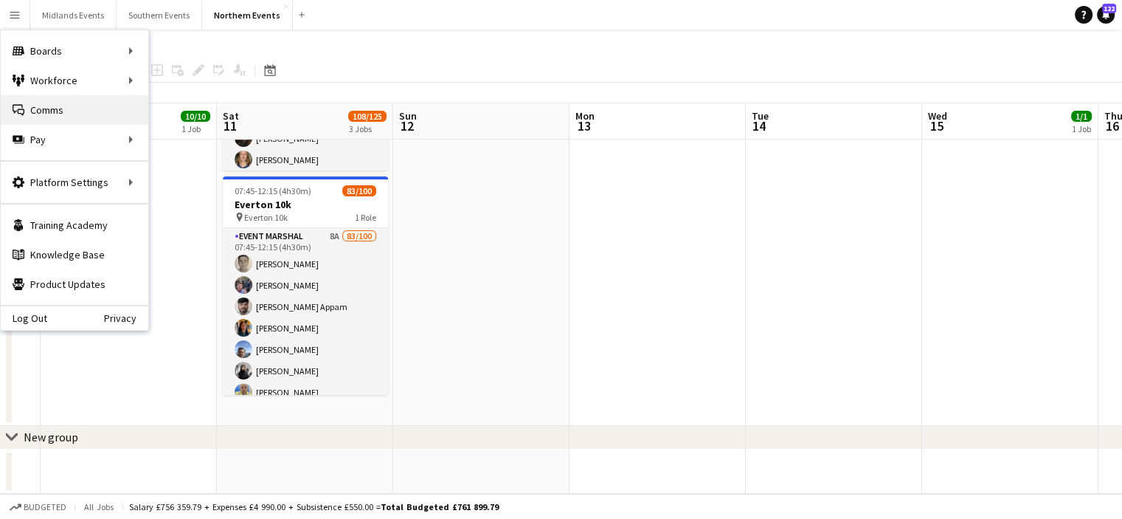
click at [80, 105] on link "Comms Comms" at bounding box center [75, 110] width 148 height 30
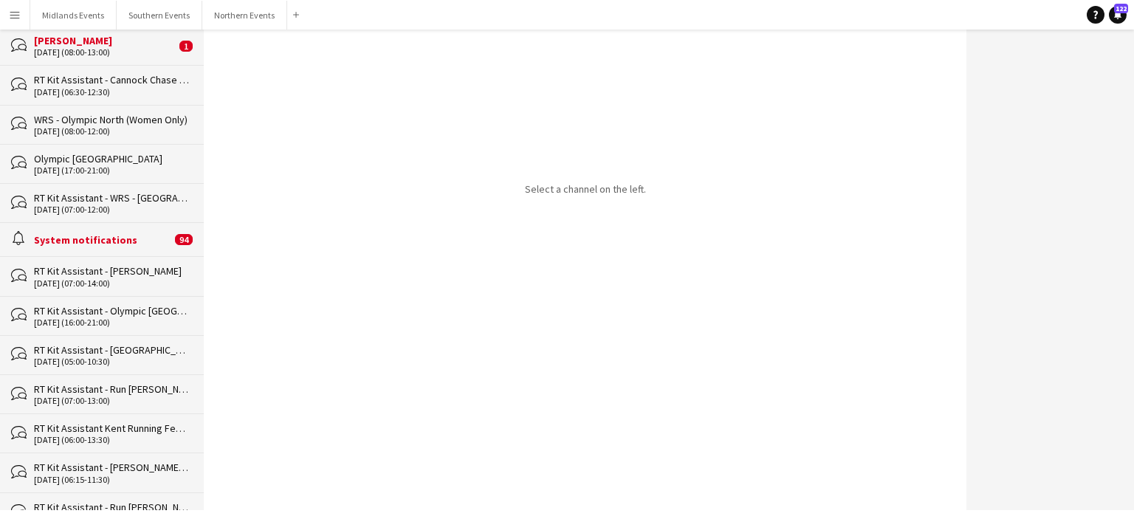
scroll to position [506, 0]
